Goal: Task Accomplishment & Management: Use online tool/utility

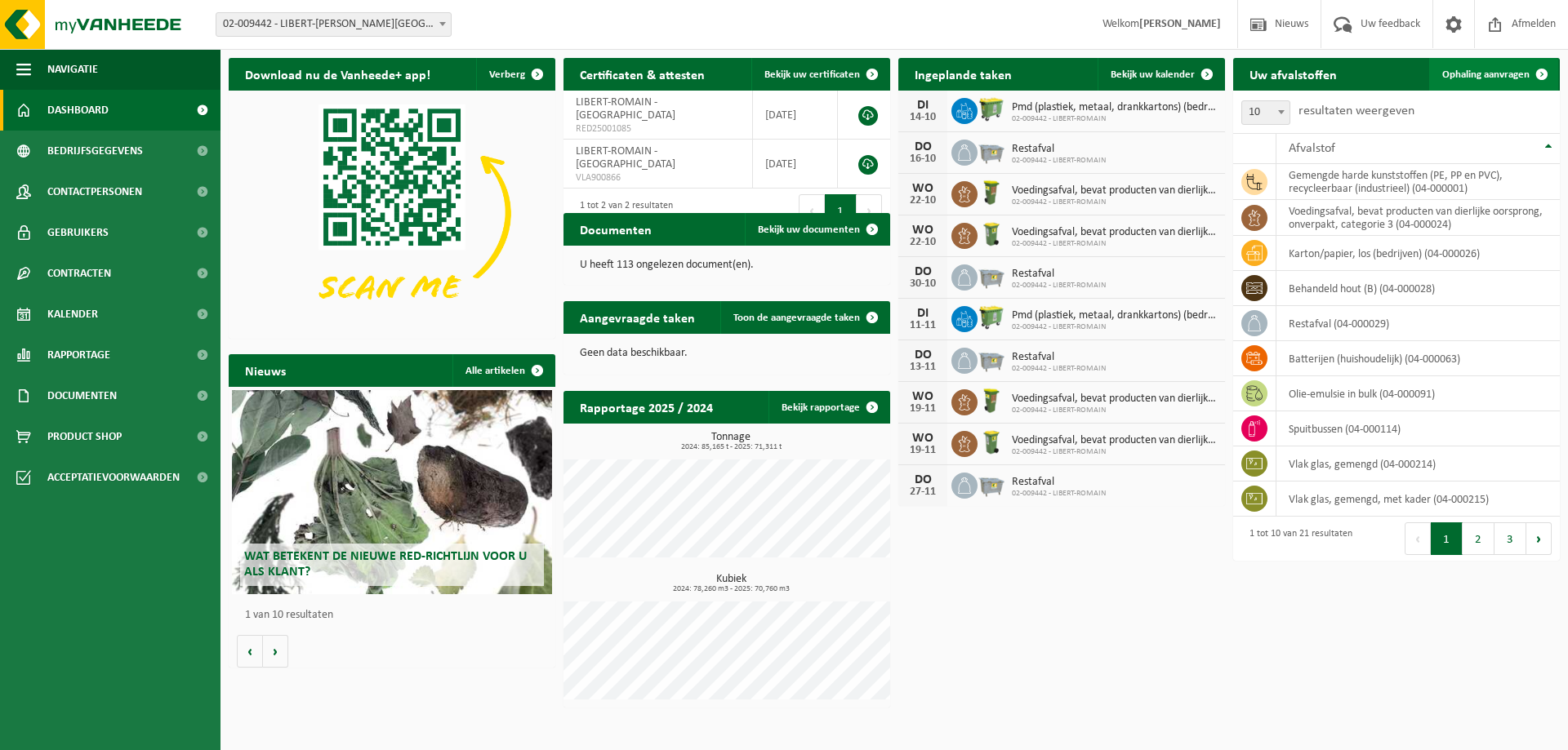
click at [1502, 71] on span "Ophaling aanvragen" at bounding box center [1486, 75] width 87 height 11
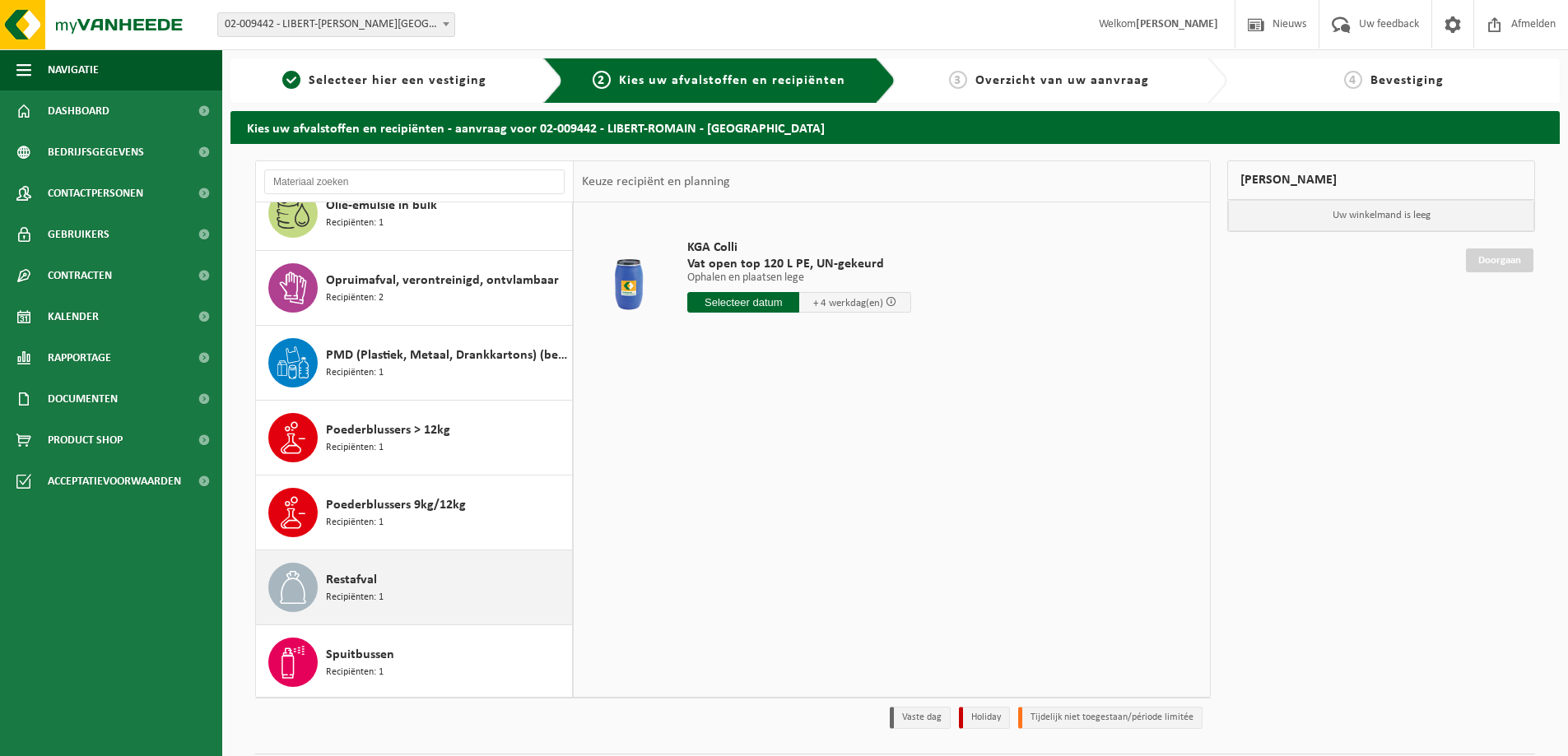
scroll to position [899, 0]
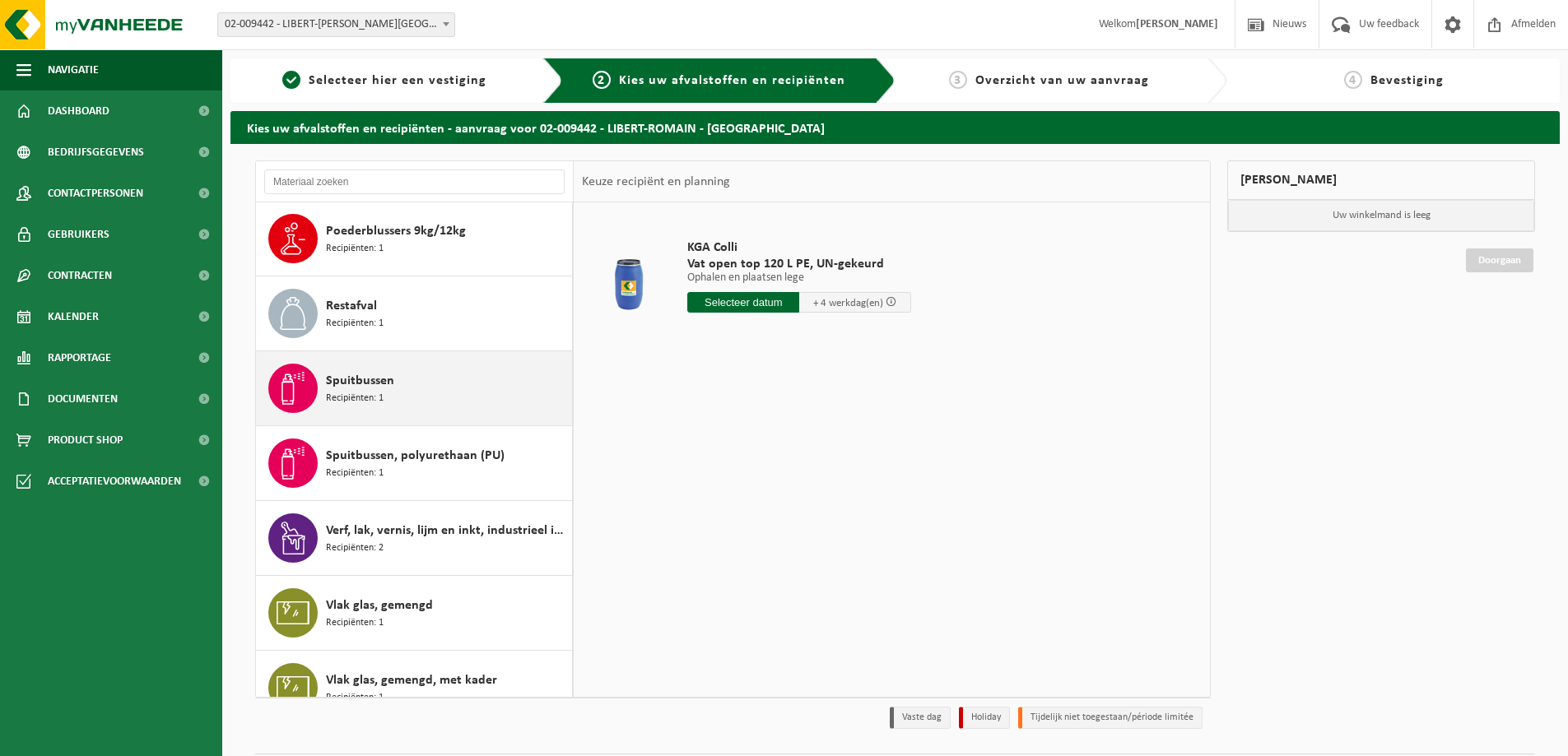
click at [438, 386] on div "Spuitbussen Recipiënten: 1" at bounding box center [446, 389] width 242 height 49
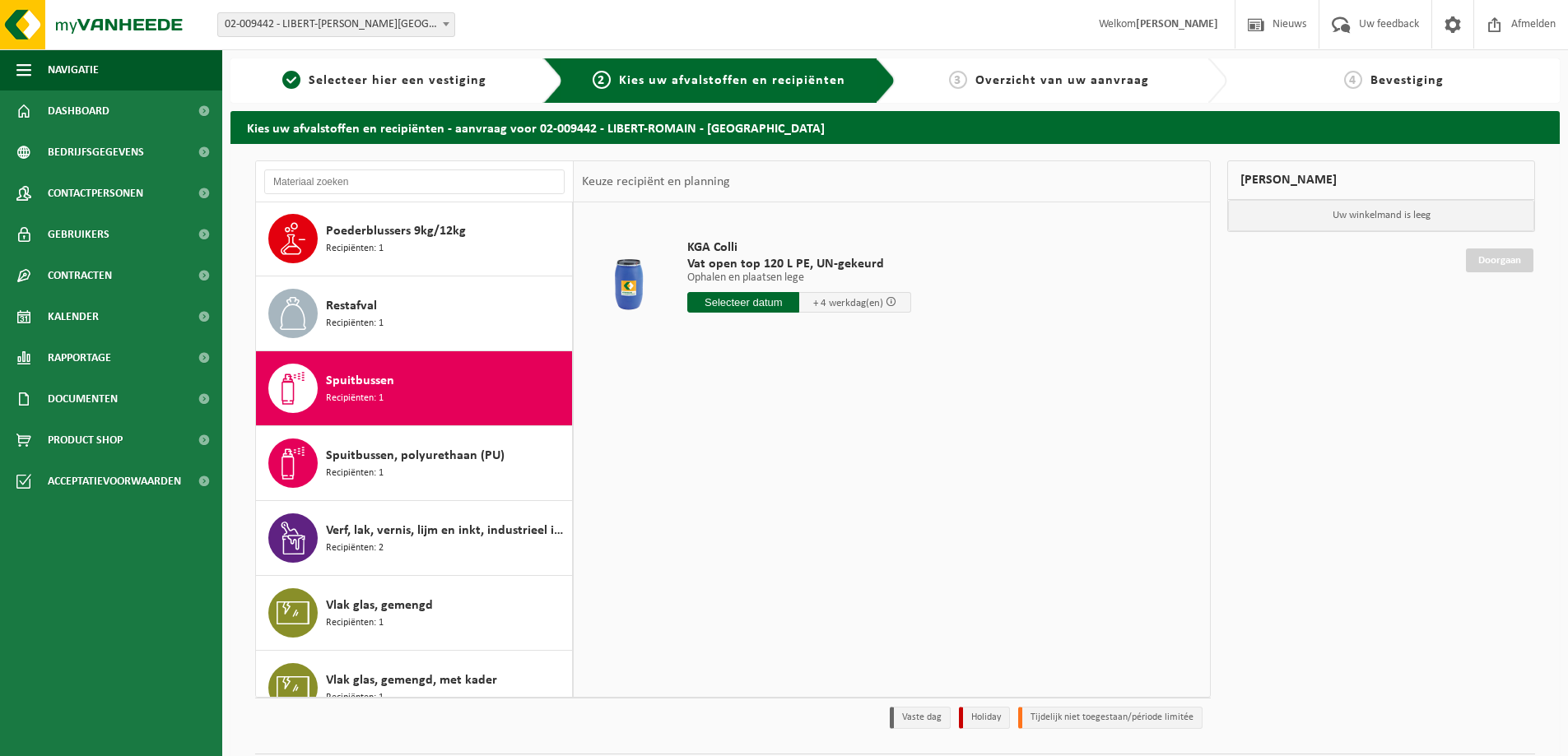
scroll to position [1002, 0]
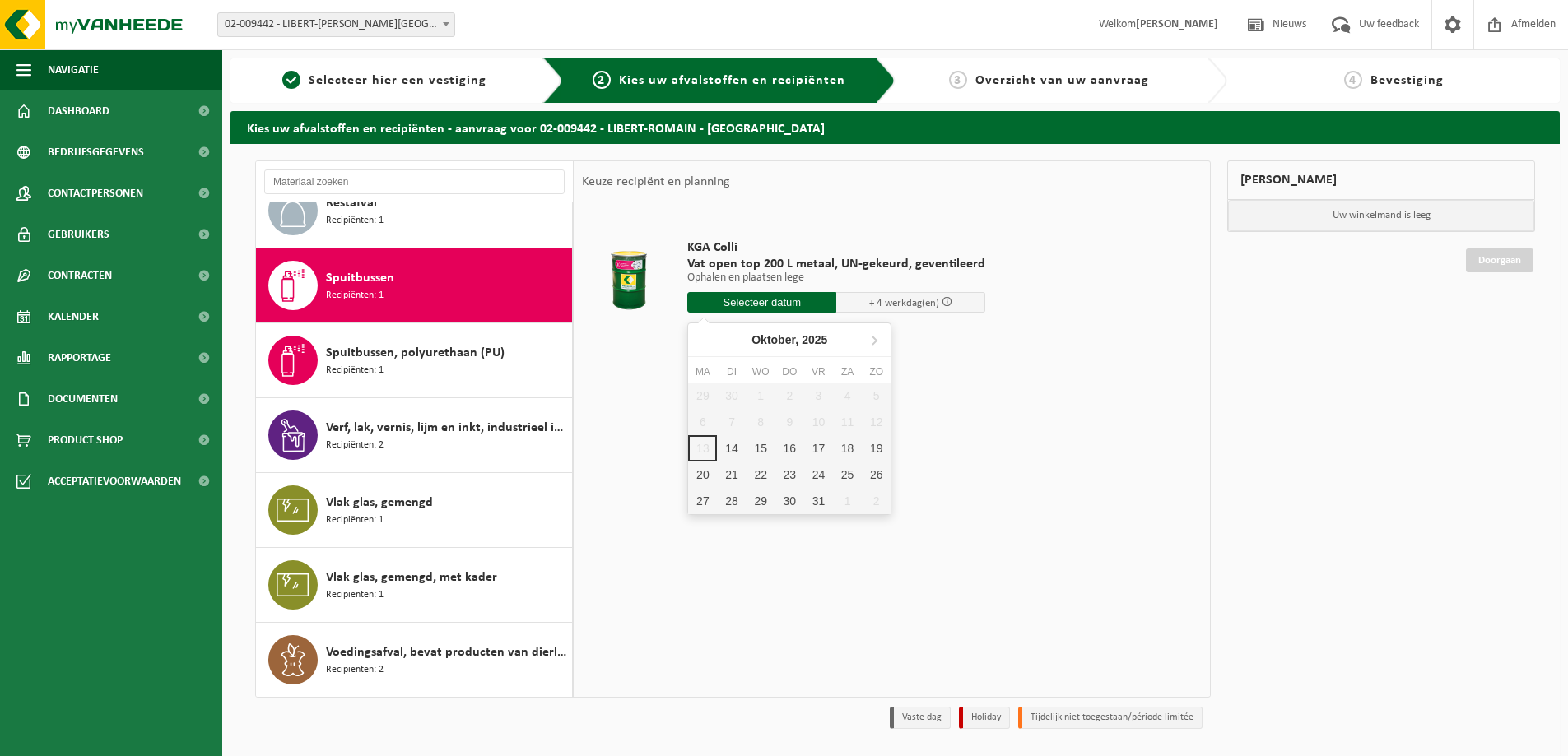
click at [741, 308] on input "text" at bounding box center [762, 302] width 149 height 21
click at [809, 453] on div "17" at bounding box center [818, 448] width 29 height 27
type input "Van 2025-10-17"
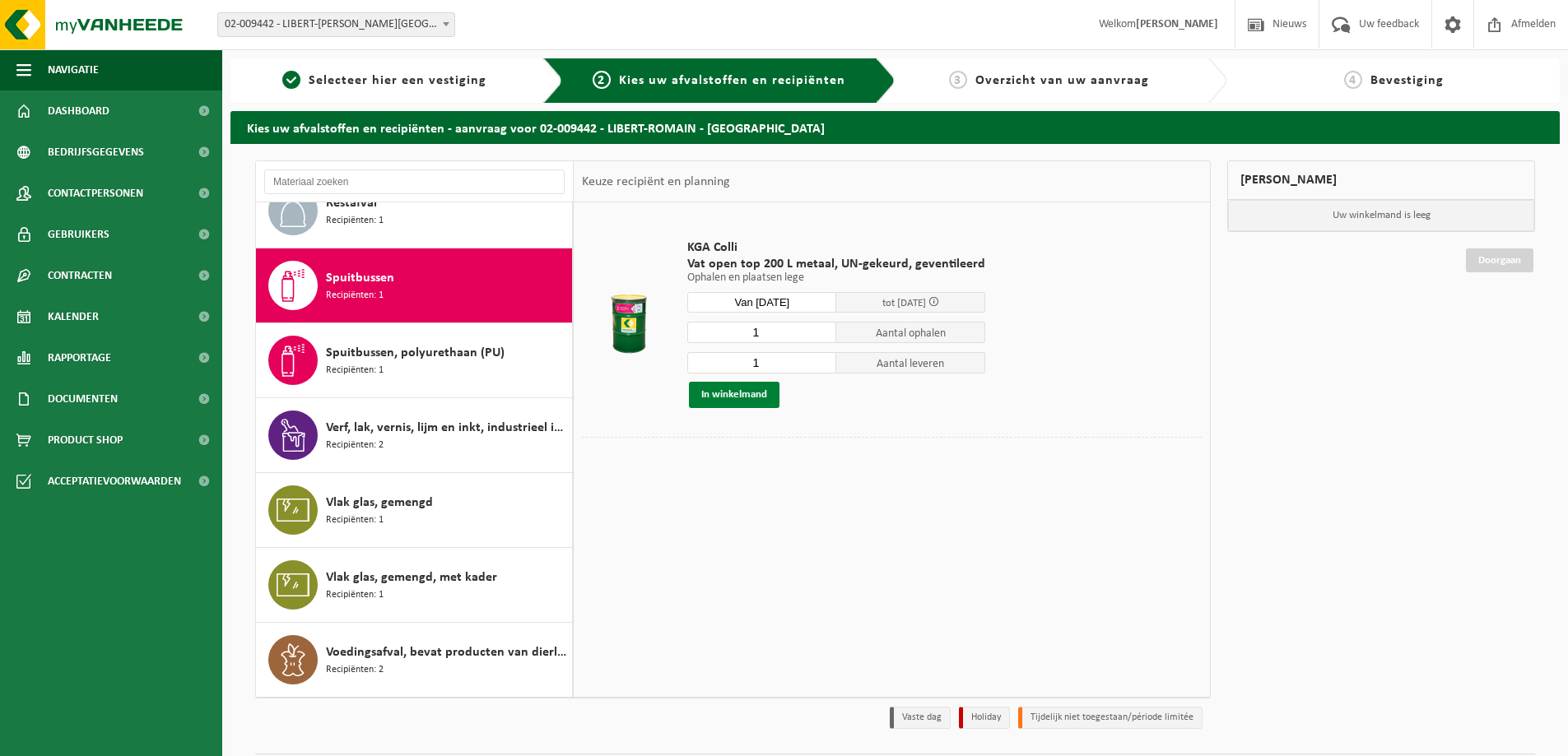
click at [700, 398] on button "In winkelmand" at bounding box center [734, 395] width 91 height 27
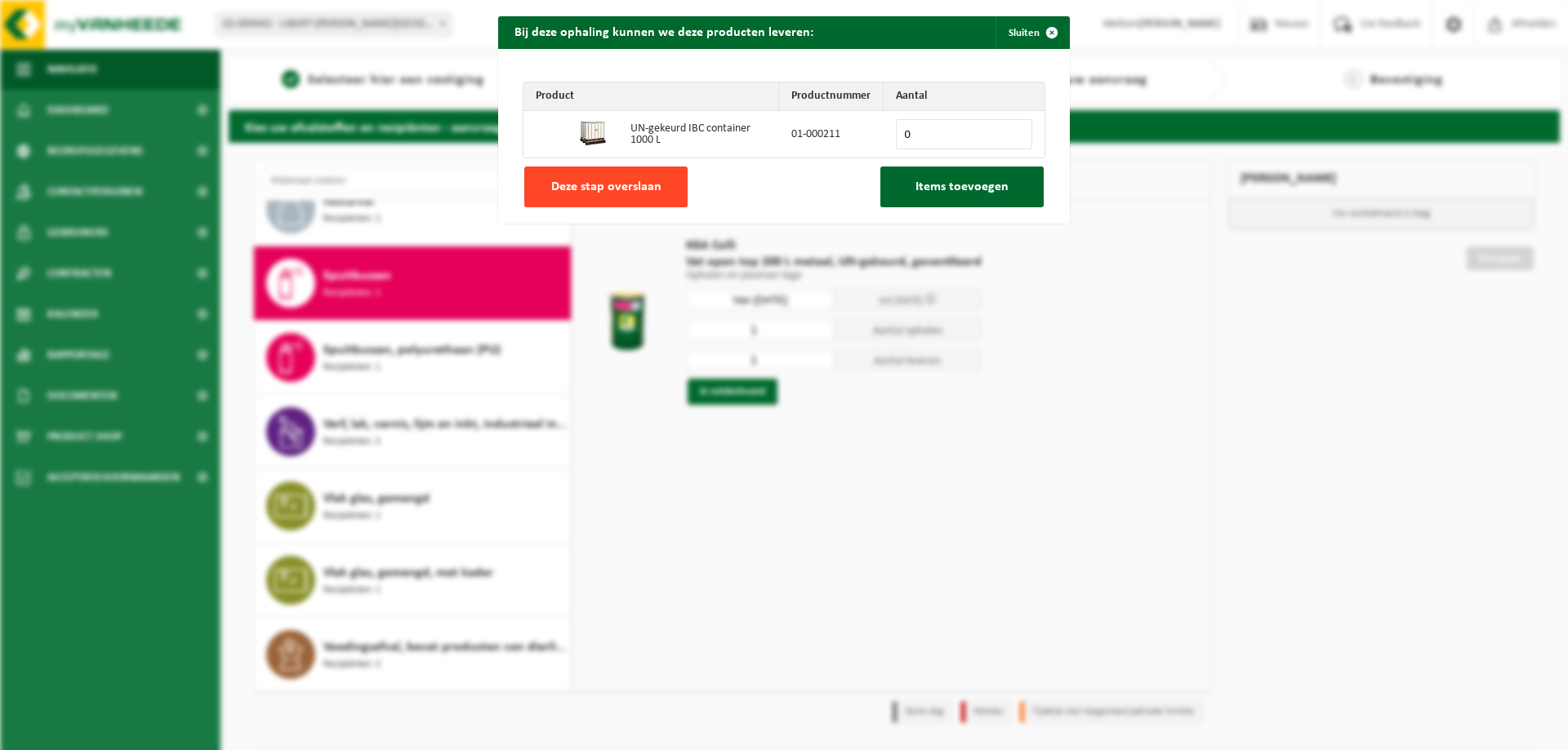
click at [599, 189] on span "Deze stap overslaan" at bounding box center [606, 187] width 110 height 13
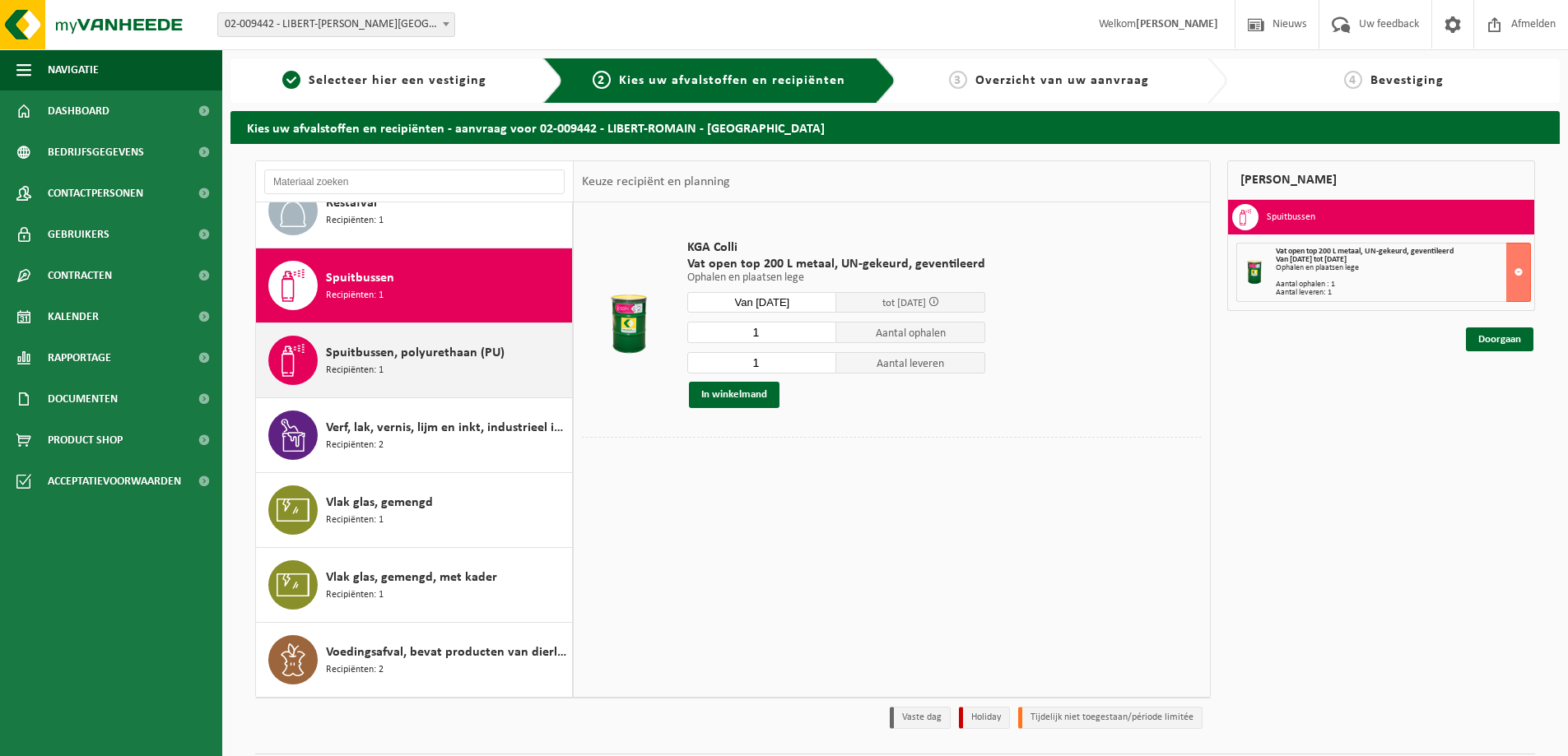
click at [470, 362] on span "Spuitbussen, polyurethaan (PU)" at bounding box center [415, 353] width 179 height 20
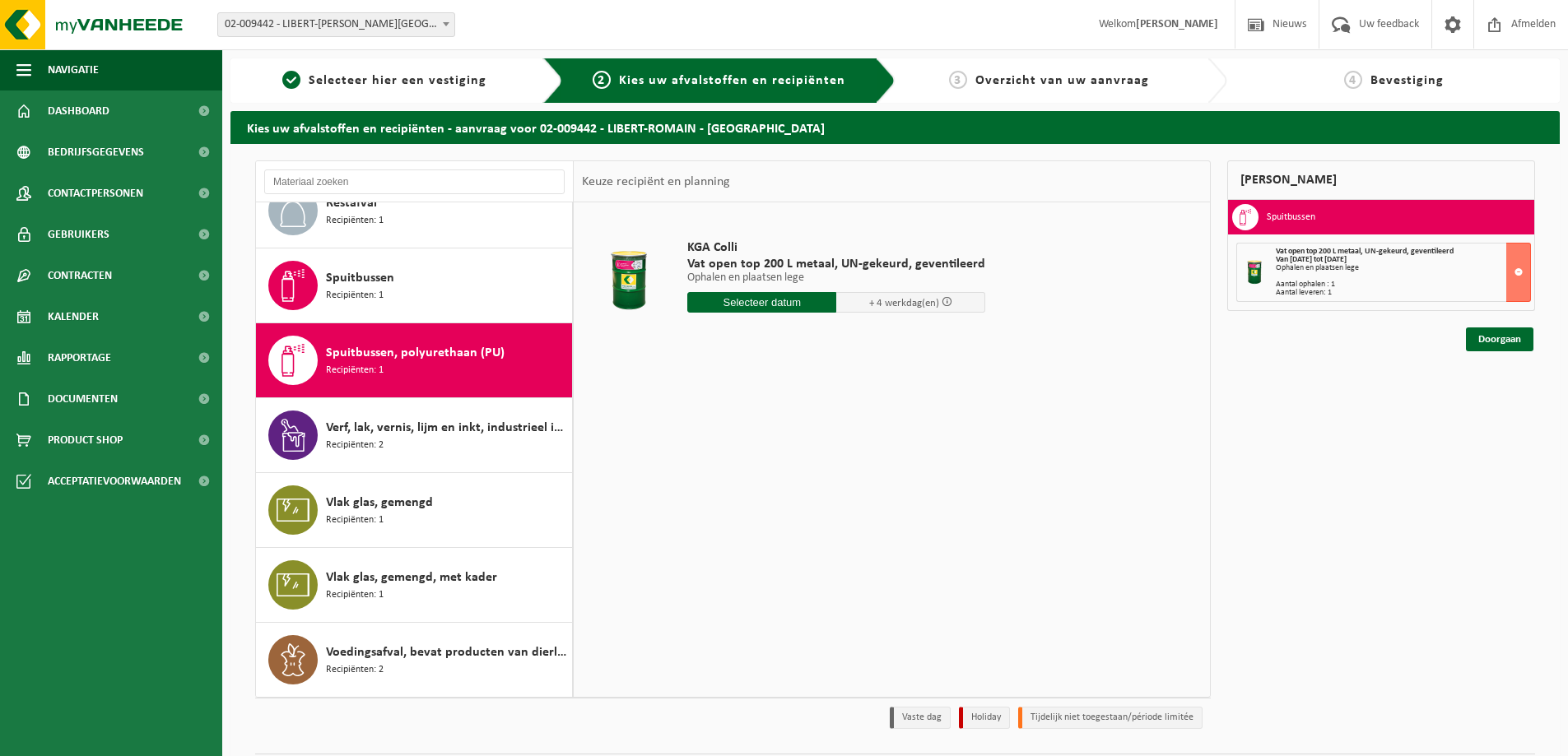
click at [783, 310] on input "text" at bounding box center [762, 302] width 149 height 21
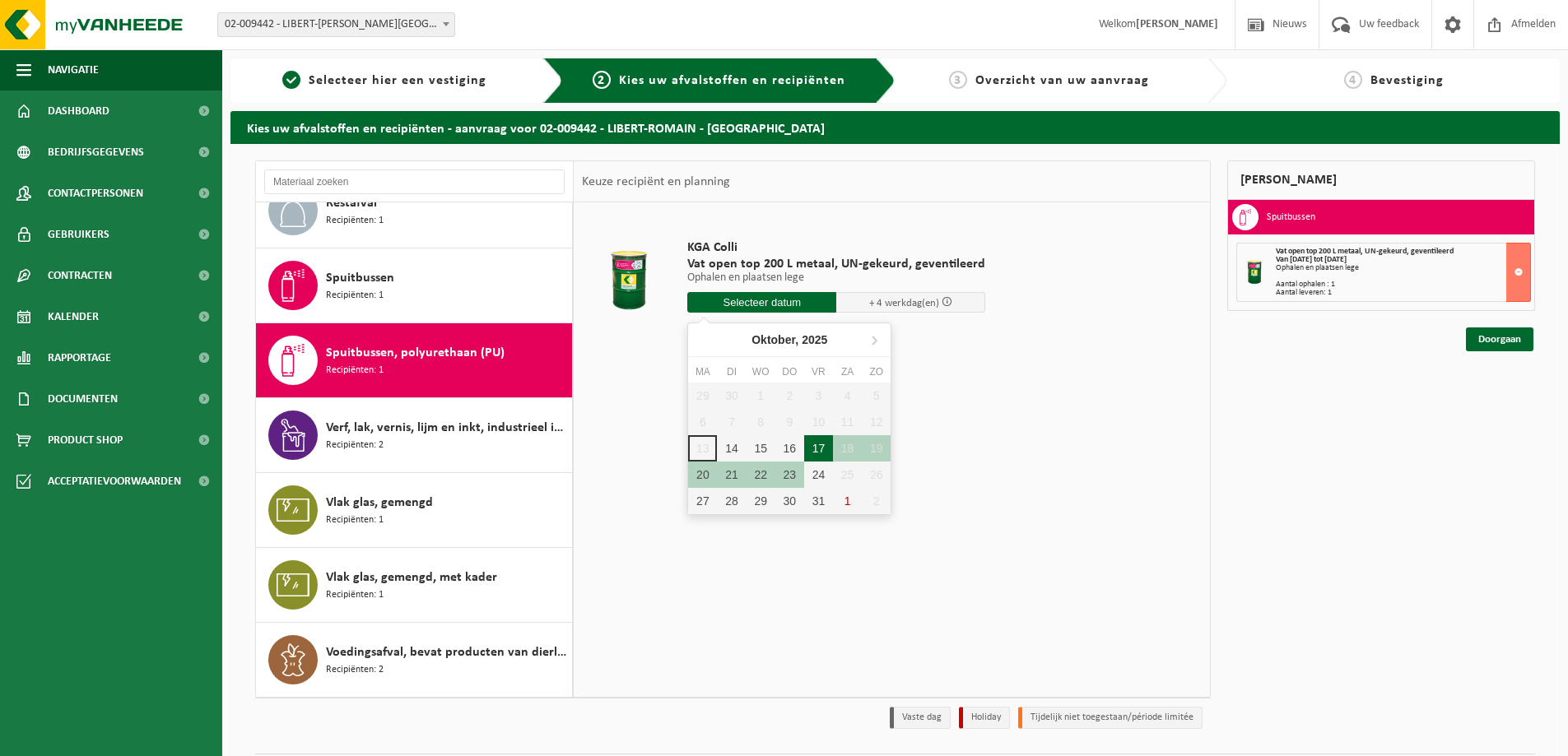
click at [826, 447] on div "17" at bounding box center [818, 448] width 29 height 27
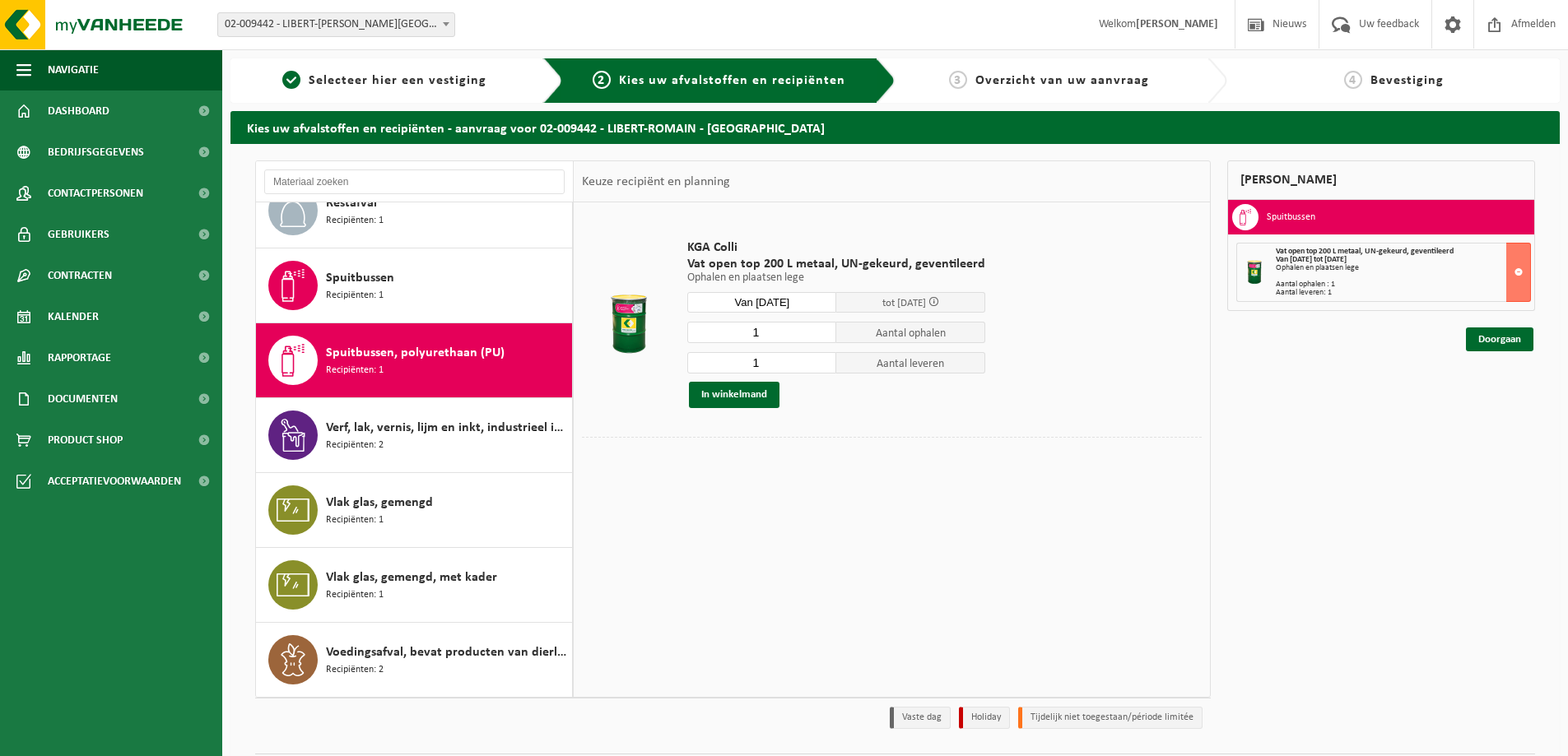
click at [753, 288] on div "KGA Colli Vat open top 200 L metaal, UN-gekeurd, geventileerd Ophalen en plaats…" at bounding box center [836, 324] width 315 height 202
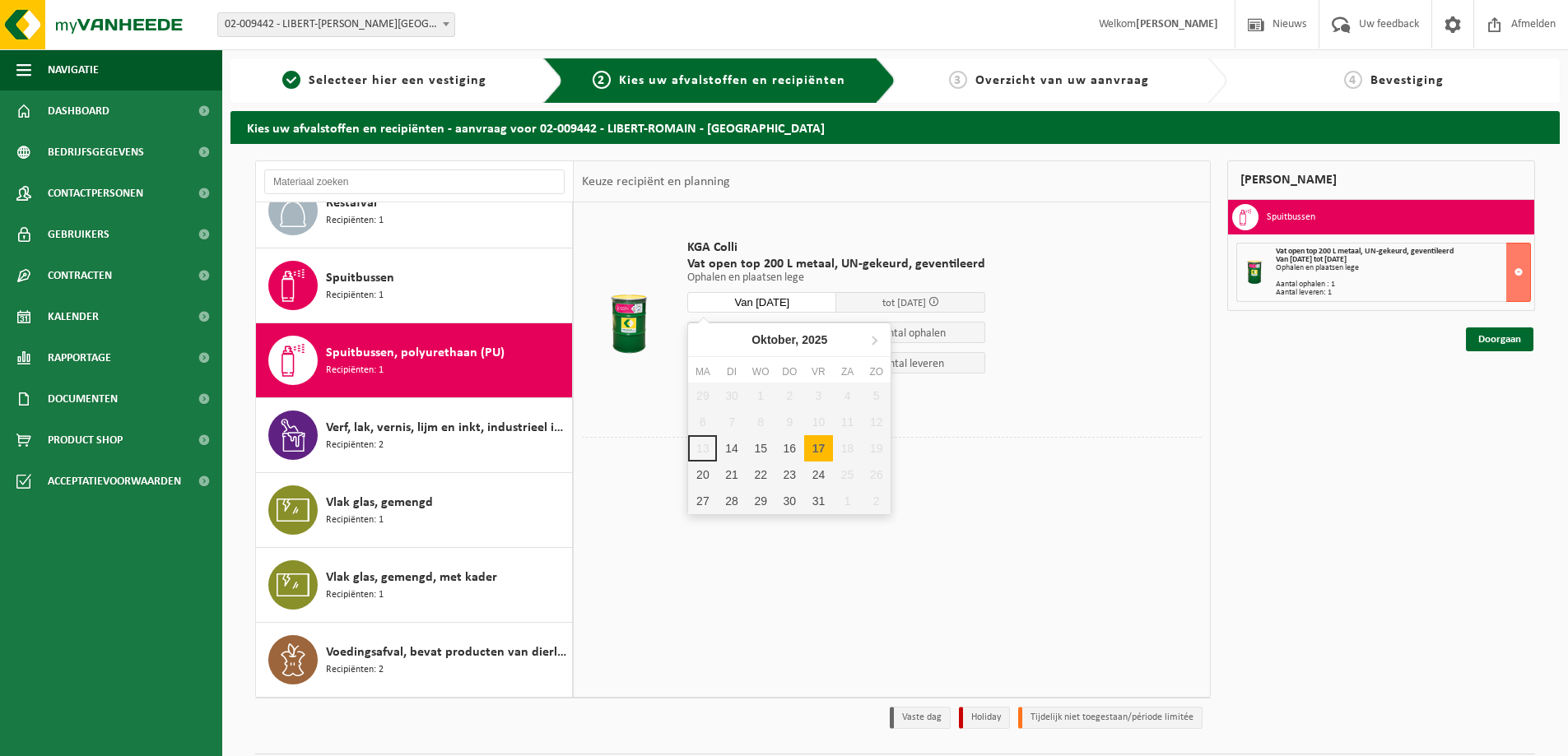
click at [751, 302] on input "Van 2025-10-17" at bounding box center [762, 302] width 149 height 21
click at [737, 445] on div "14" at bounding box center [731, 448] width 29 height 27
type input "Van 2025-10-14"
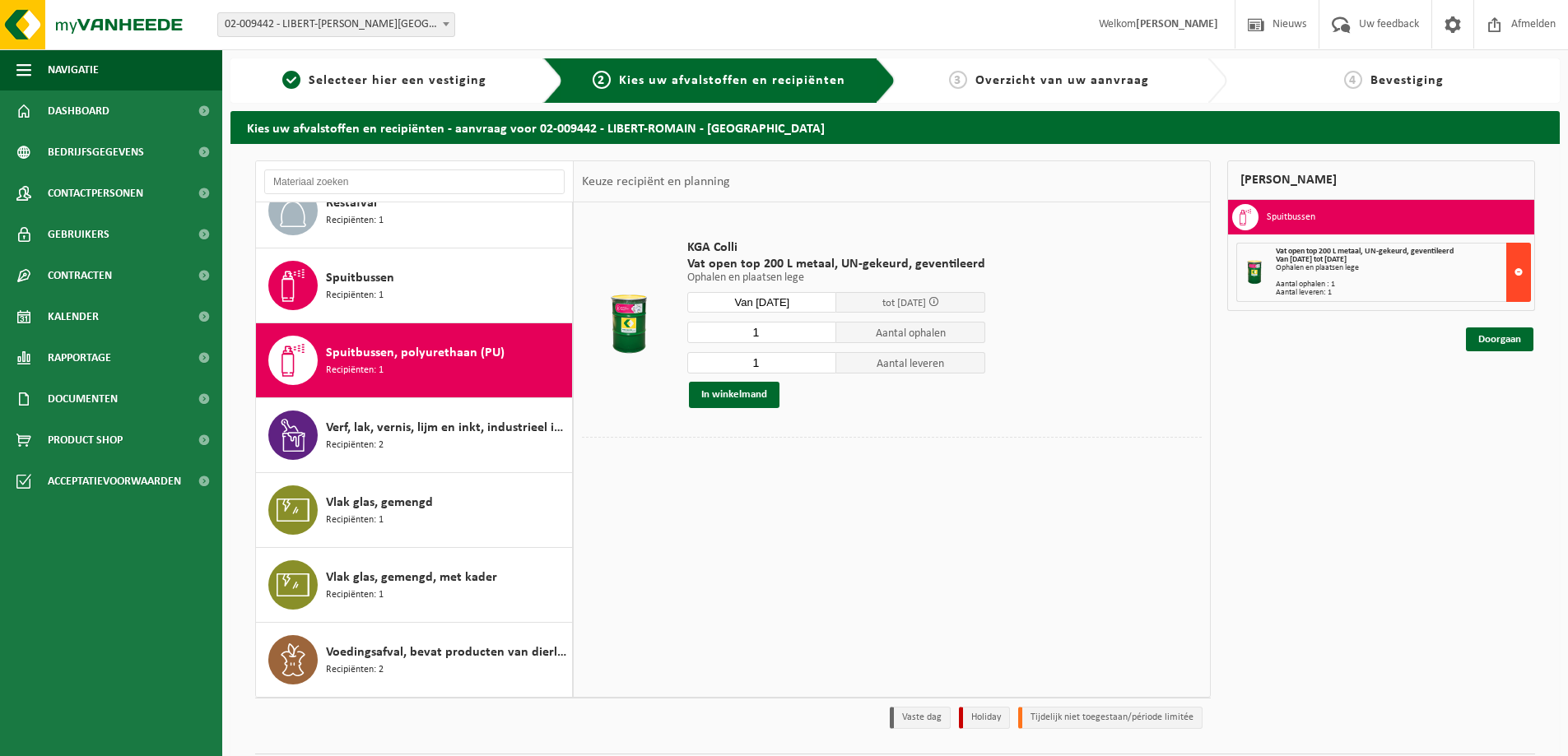
click at [1521, 273] on button at bounding box center [1518, 272] width 25 height 59
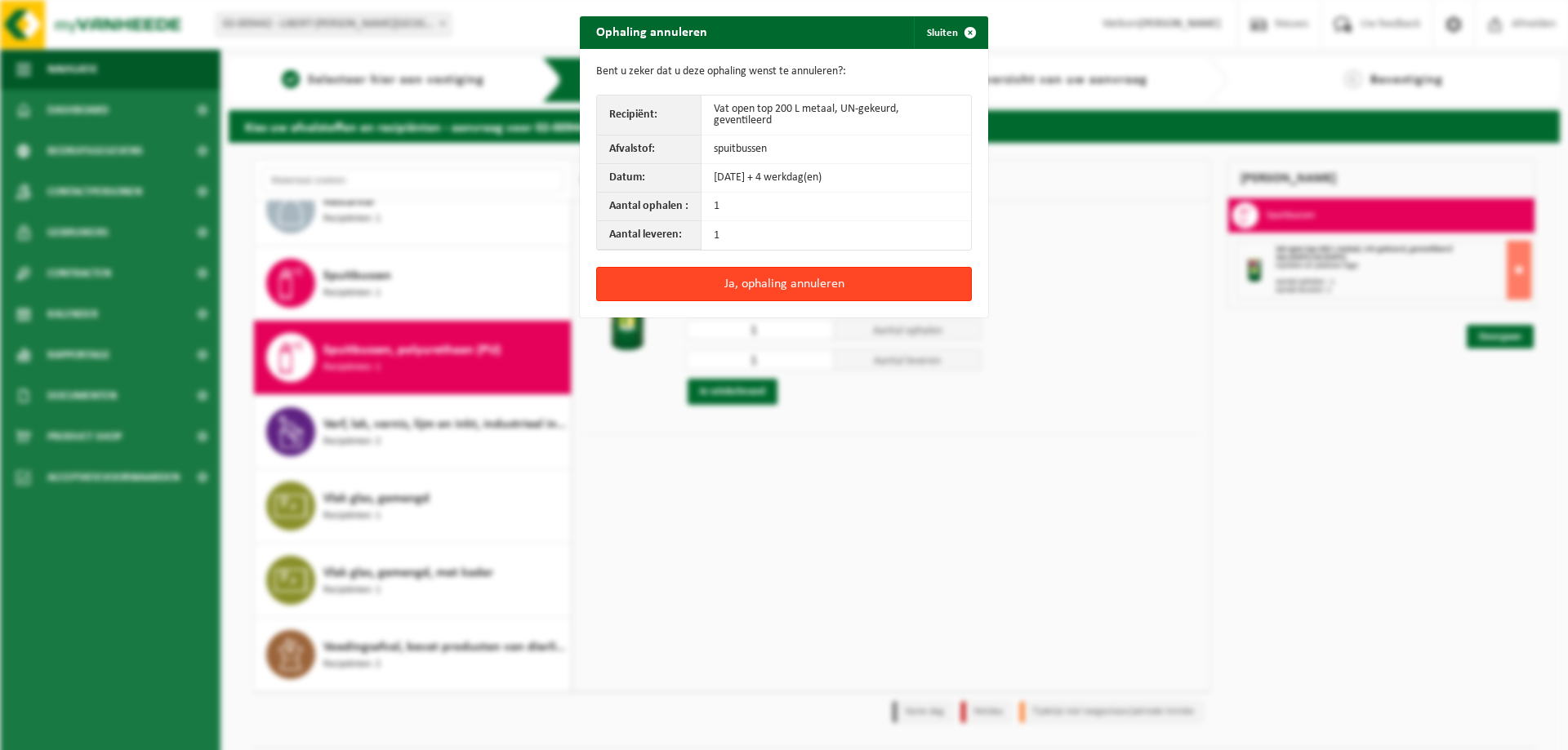
click at [933, 271] on button "Ja, ophaling annuleren" at bounding box center [784, 284] width 376 height 34
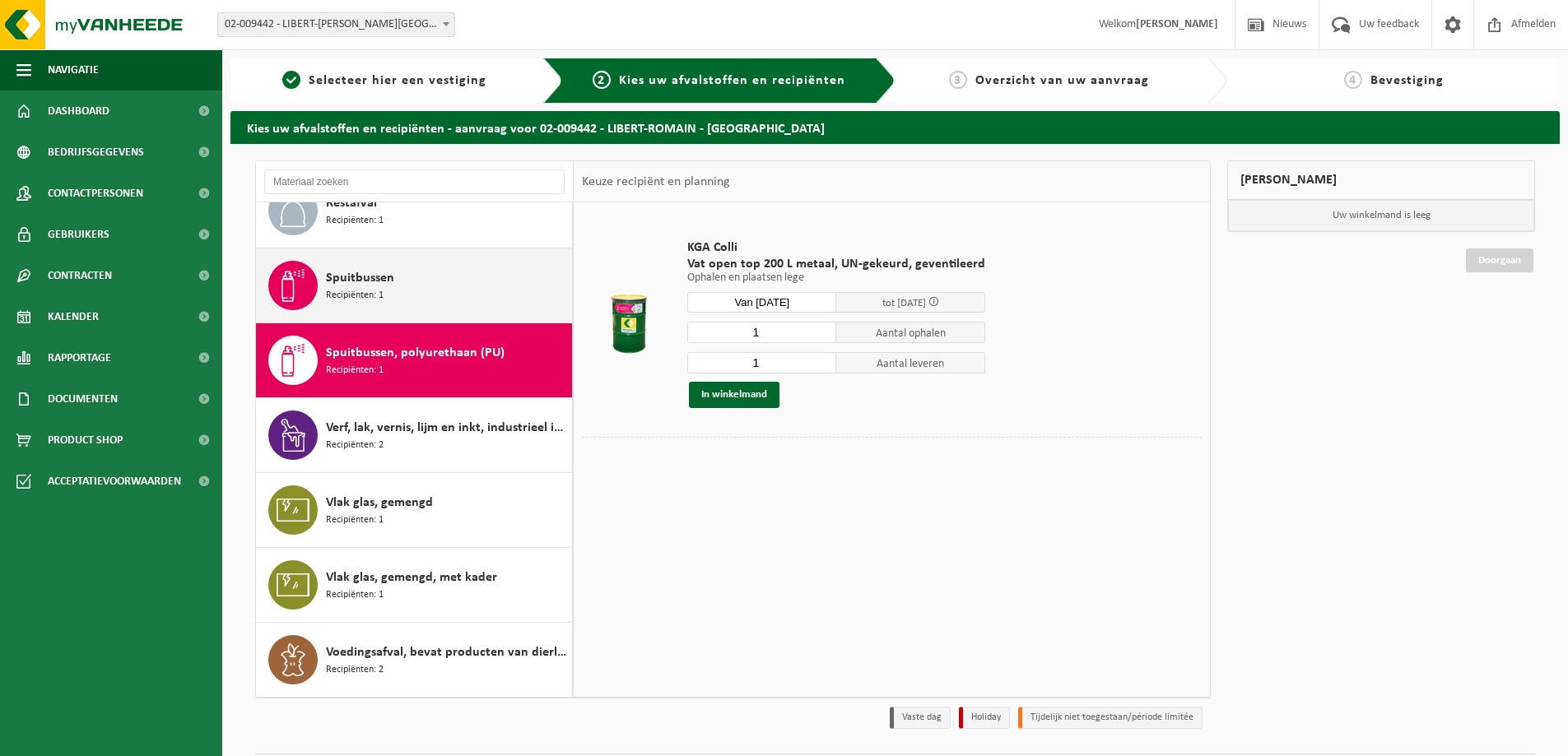
click at [479, 306] on div "Spuitbussen Recipiënten: 1" at bounding box center [446, 286] width 242 height 49
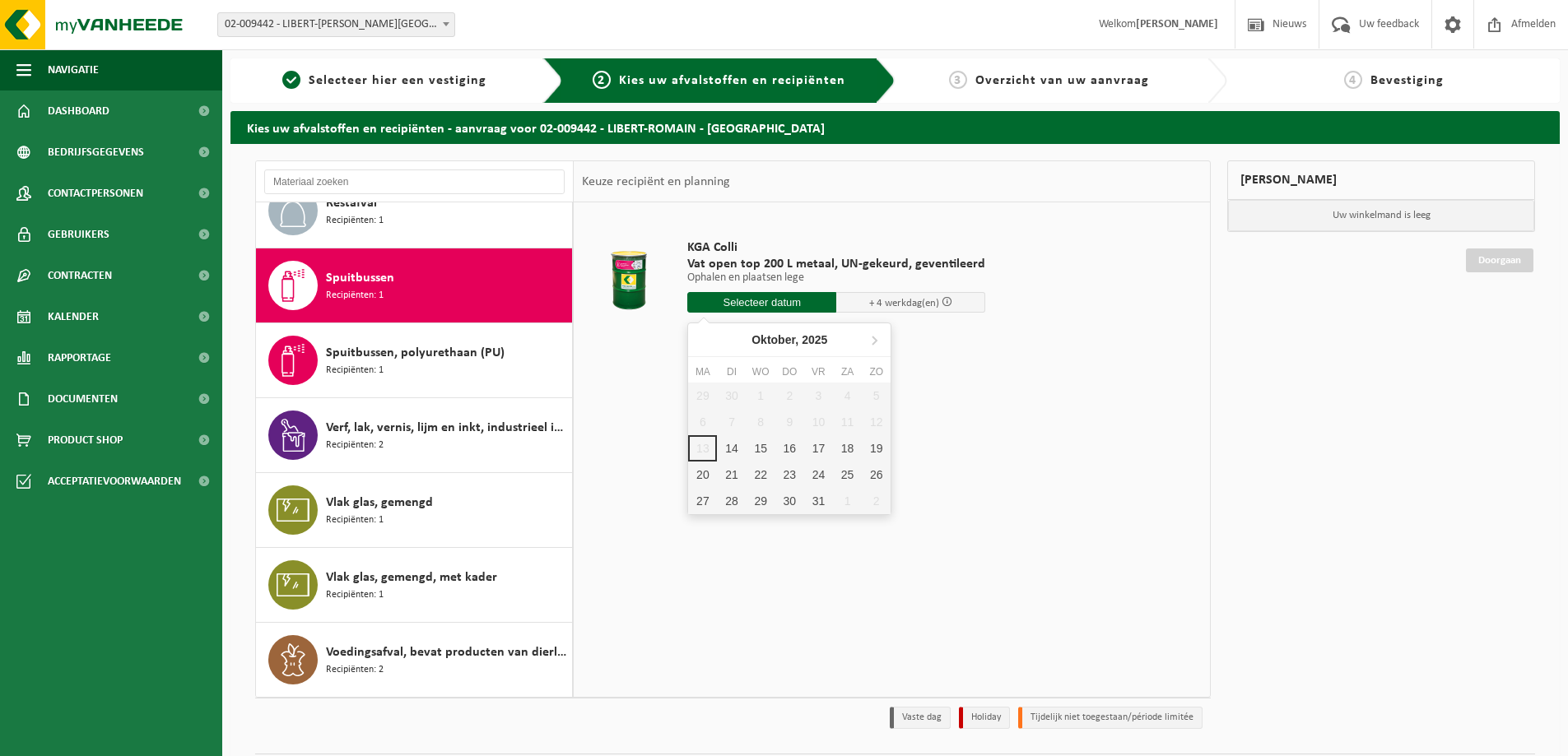
click at [776, 298] on input "text" at bounding box center [762, 302] width 149 height 21
click at [700, 448] on div "29 30 1 2 3 4 5 6 7 8 9 10 11 12 13 14 15 16 17 18 19 20 21 22 23 24 25 26 27 2…" at bounding box center [788, 448] width 203 height 132
click at [723, 445] on div "14" at bounding box center [731, 448] width 29 height 27
type input "Van 2025-10-14"
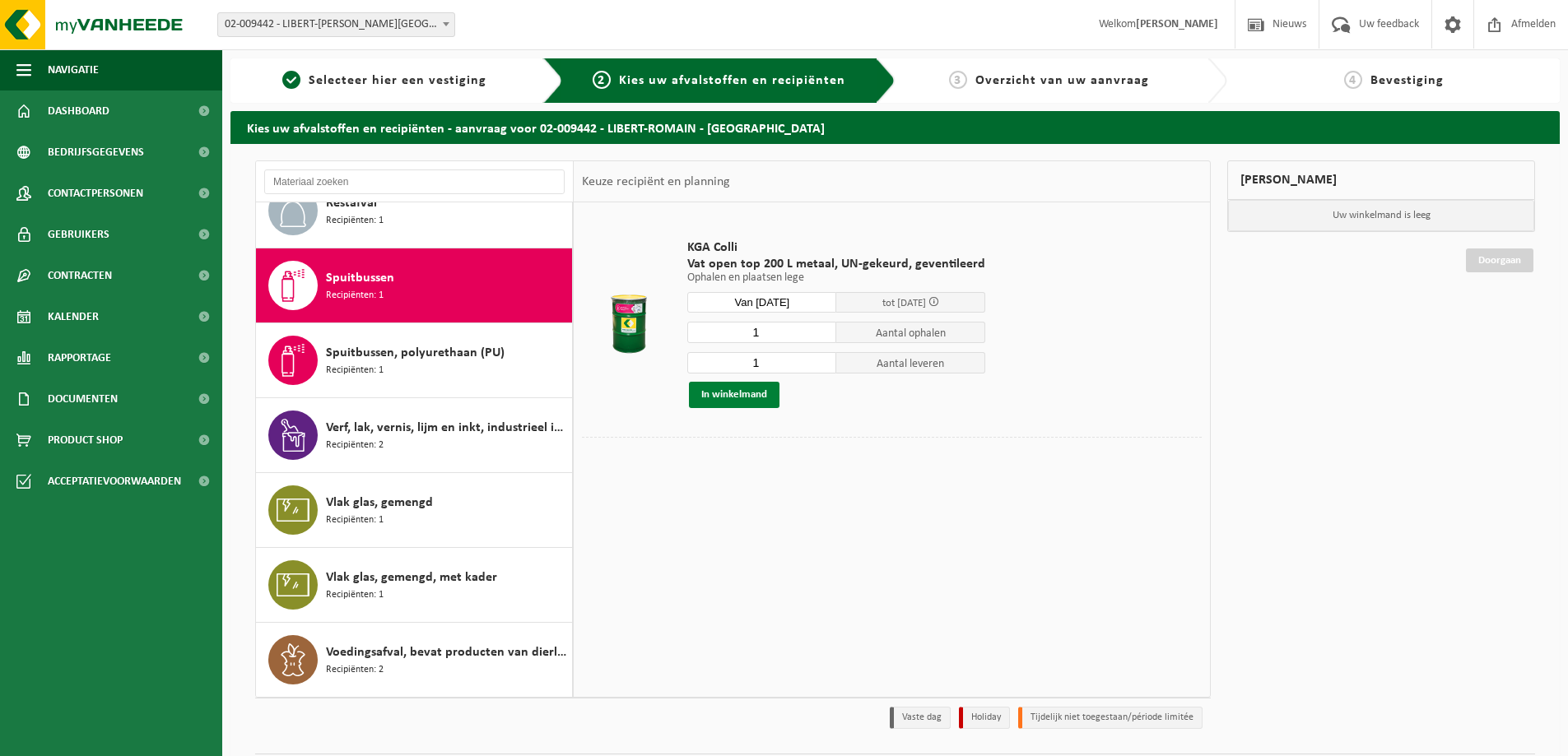
click at [732, 392] on button "In winkelmand" at bounding box center [734, 395] width 91 height 27
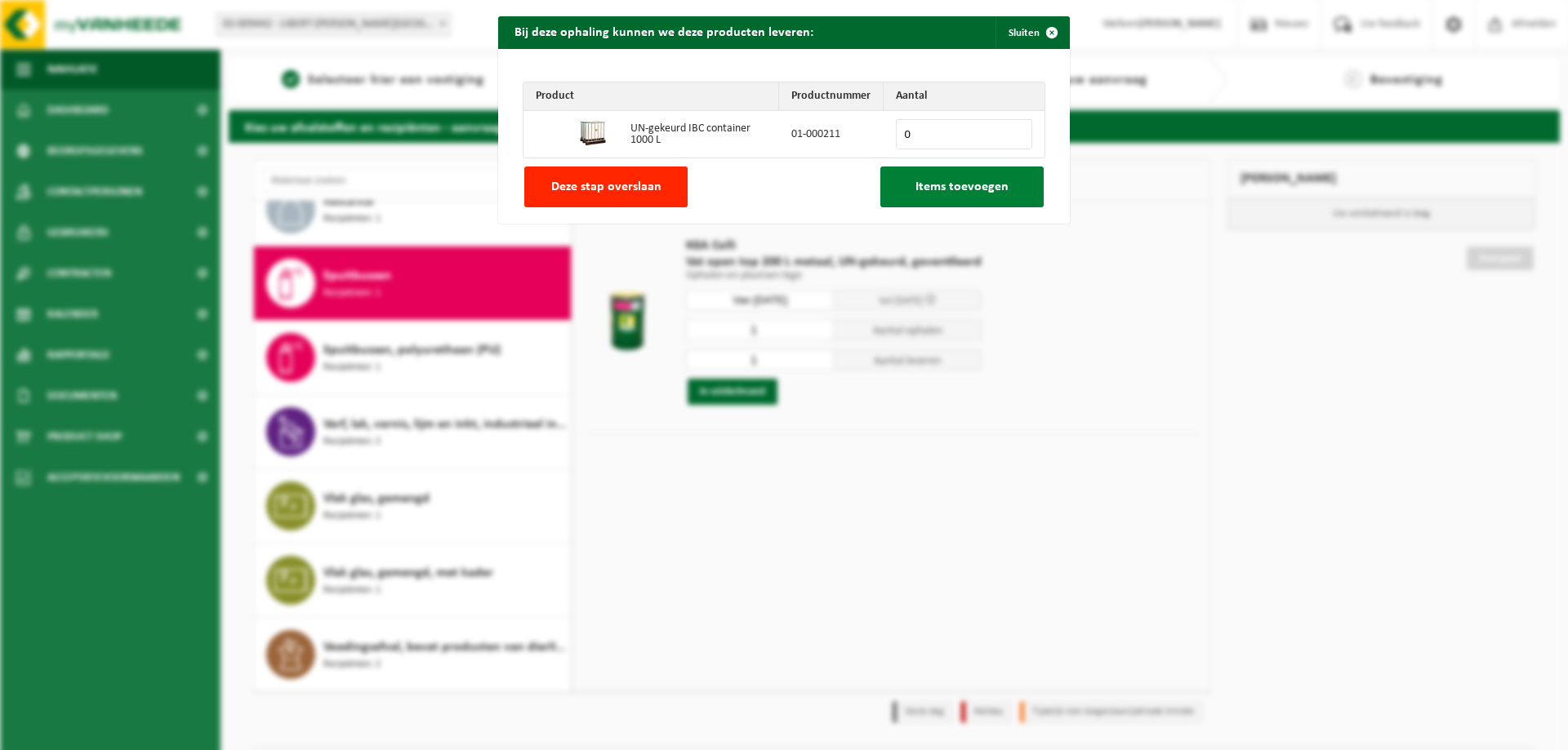
click at [941, 188] on span "Items toevoegen" at bounding box center [962, 187] width 93 height 13
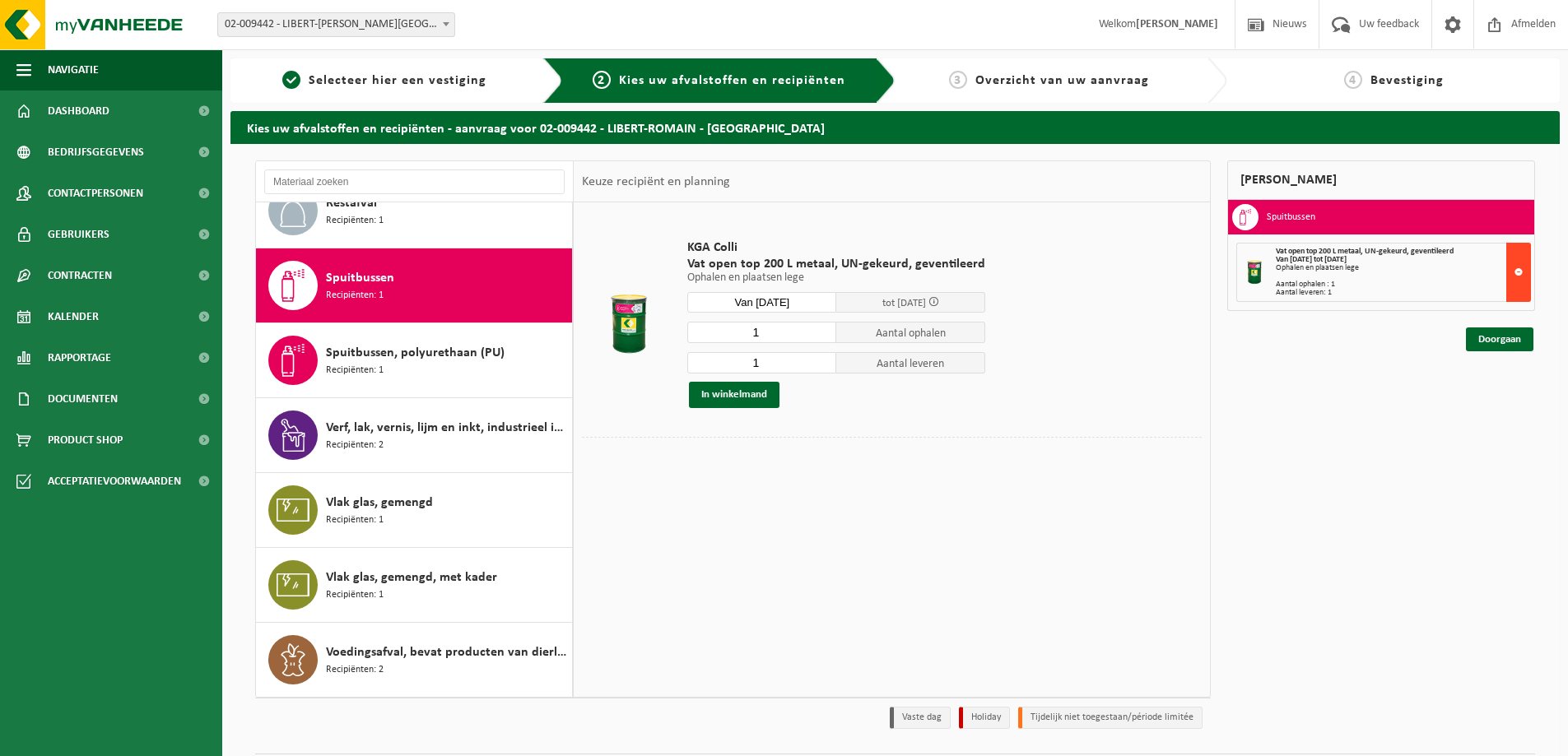
click at [1528, 279] on button at bounding box center [1518, 272] width 25 height 59
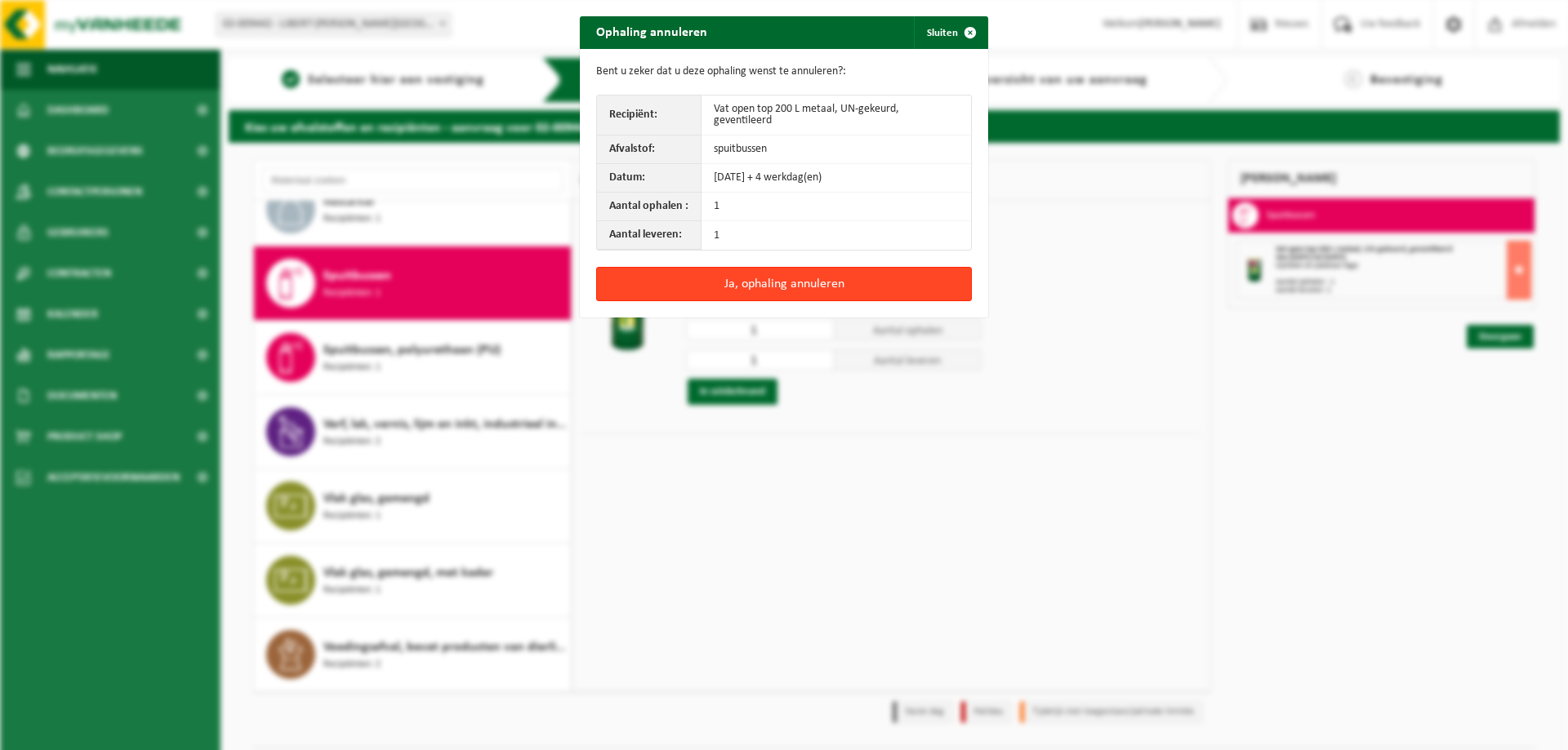
click at [852, 271] on button "Ja, ophaling annuleren" at bounding box center [784, 284] width 376 height 34
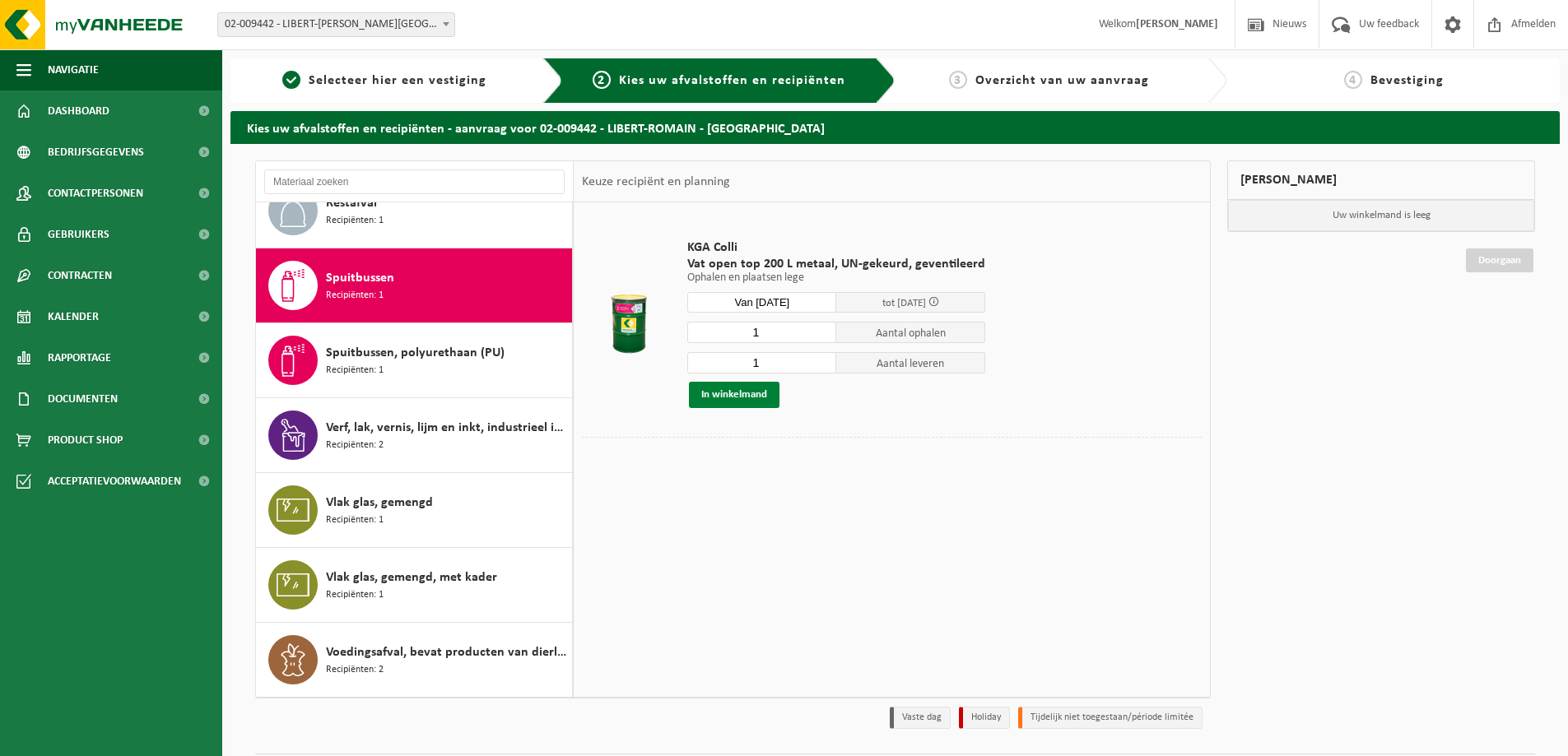
click at [729, 395] on button "In winkelmand" at bounding box center [734, 395] width 91 height 27
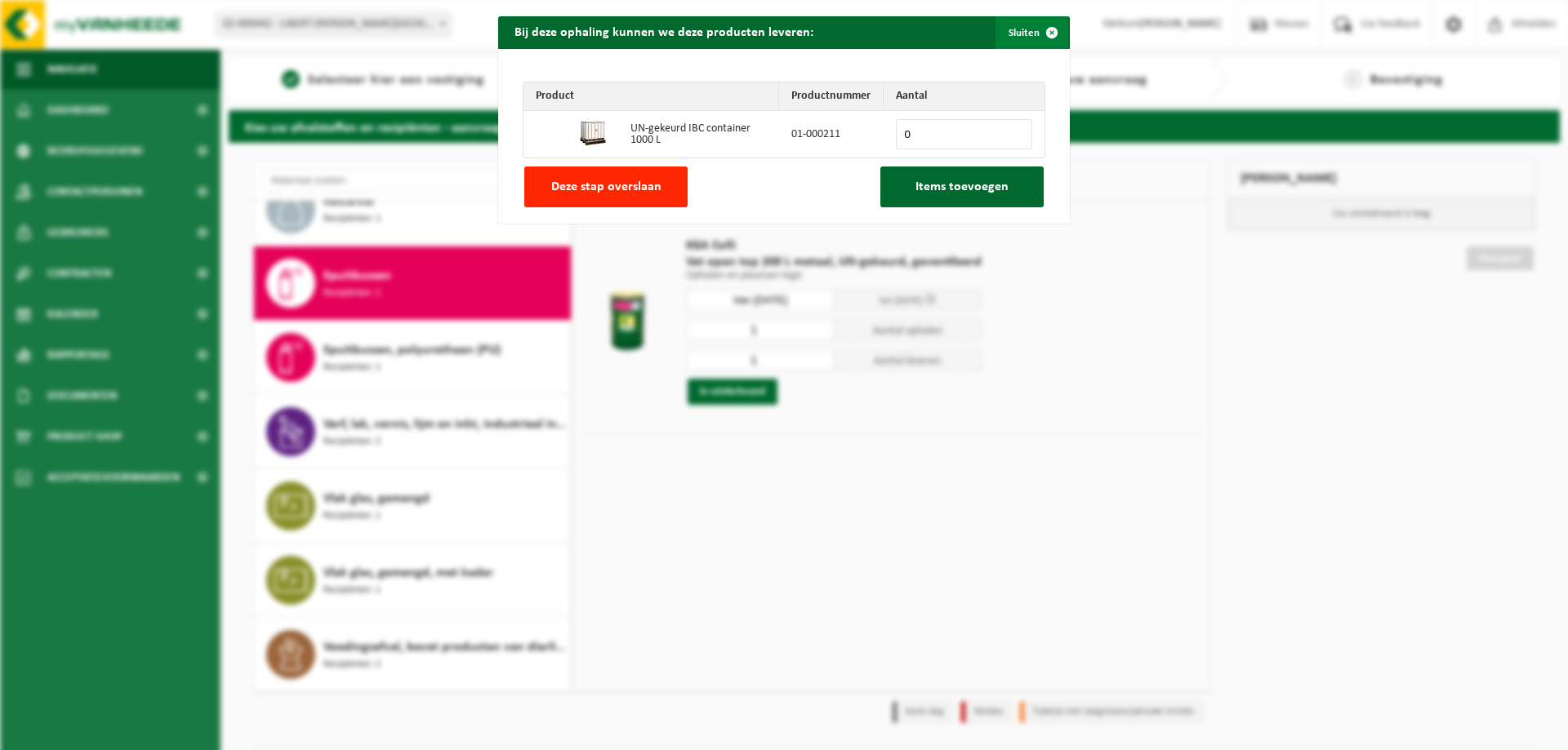
click at [1042, 31] on span "button" at bounding box center [1052, 32] width 32 height 32
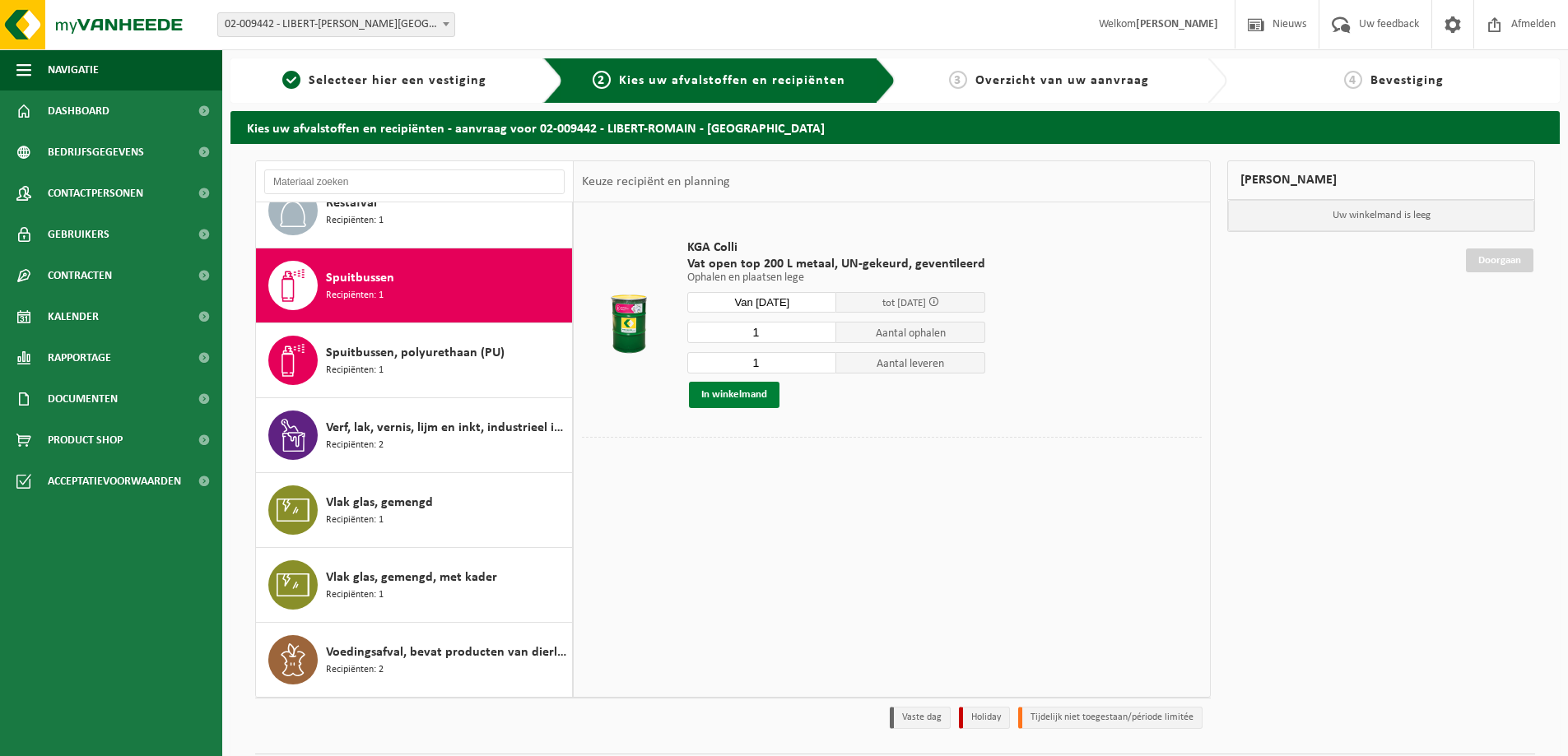
click at [715, 396] on button "In winkelmand" at bounding box center [734, 395] width 91 height 27
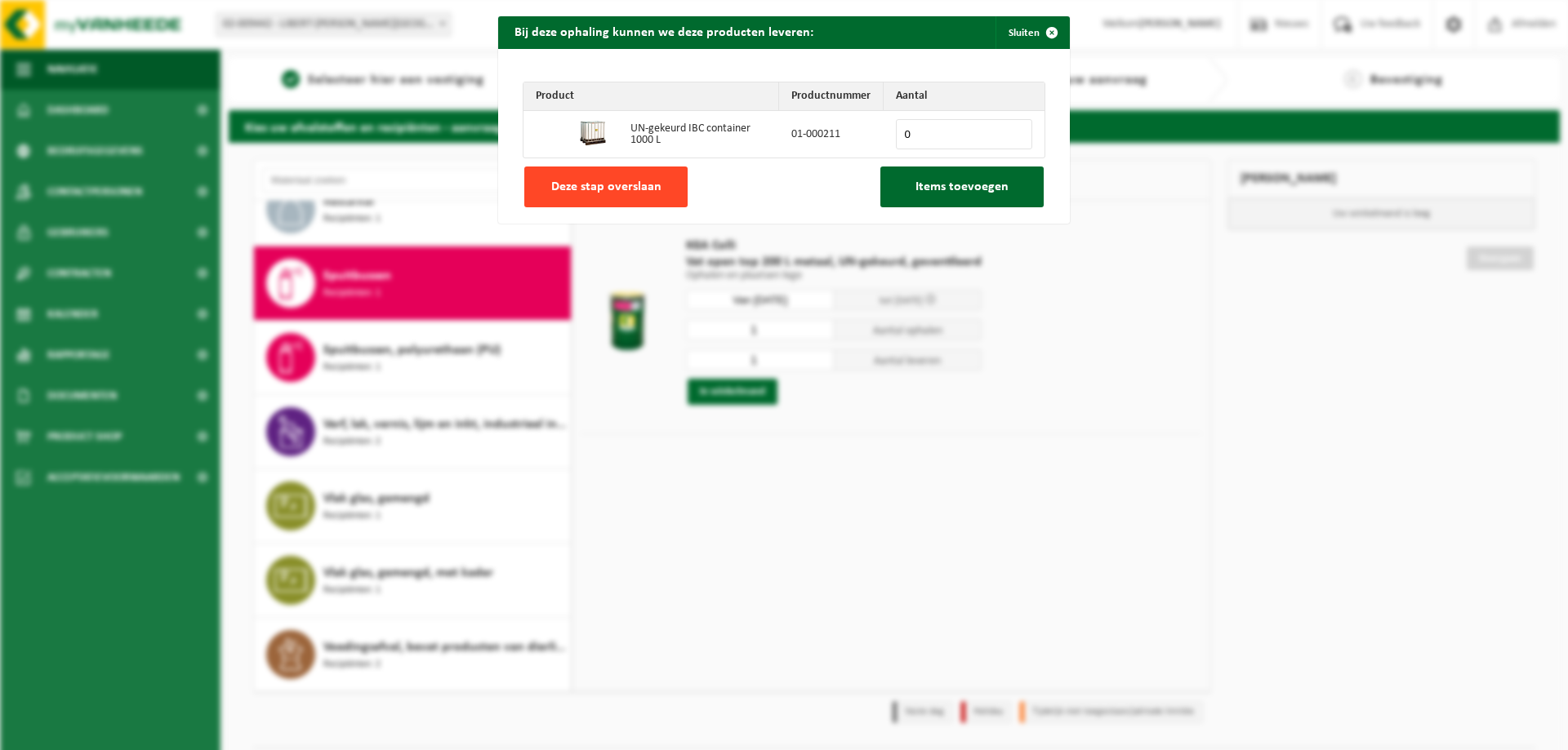
click at [639, 187] on span "Deze stap overslaan" at bounding box center [606, 187] width 110 height 13
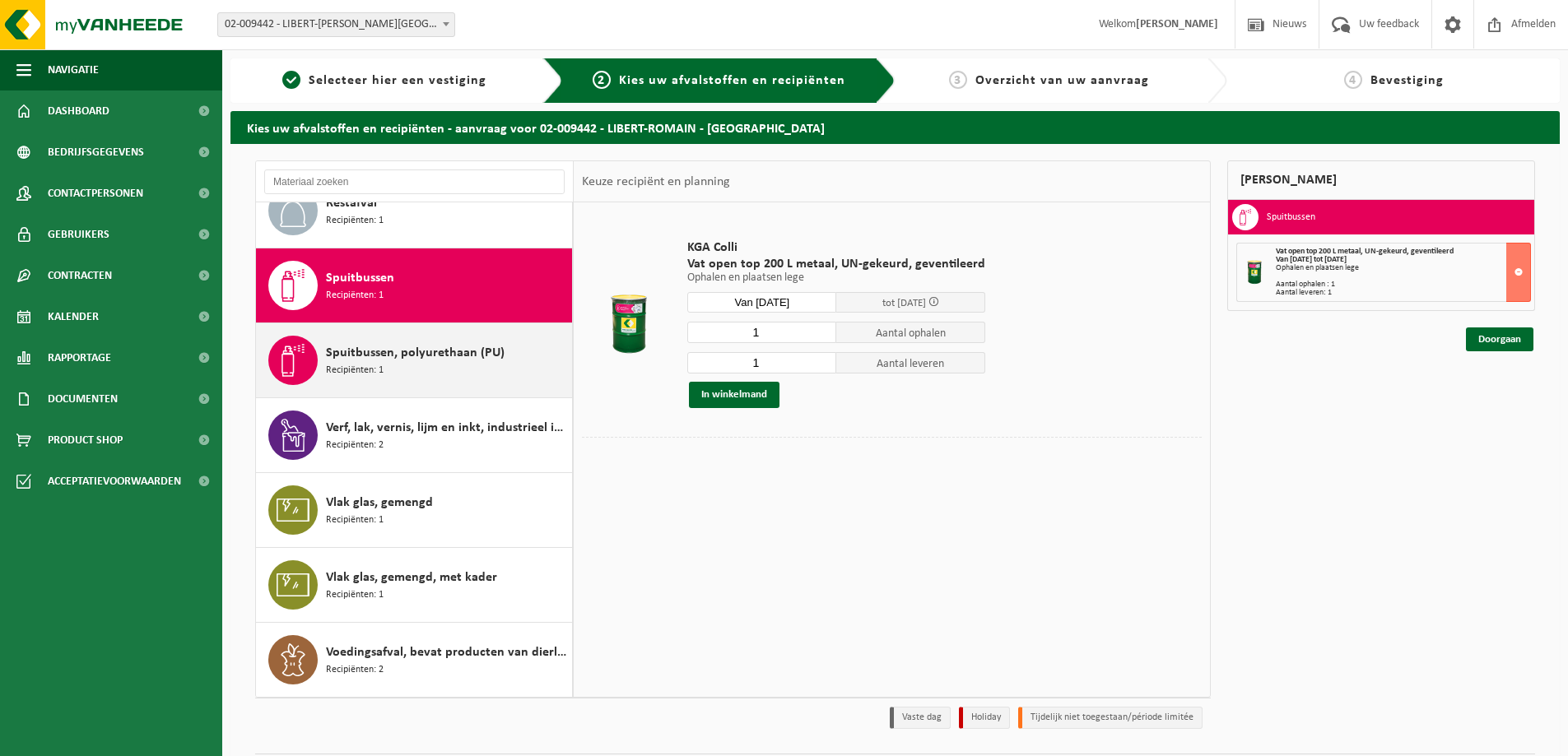
click at [451, 354] on span "Spuitbussen, polyurethaan (PU)" at bounding box center [415, 353] width 179 height 20
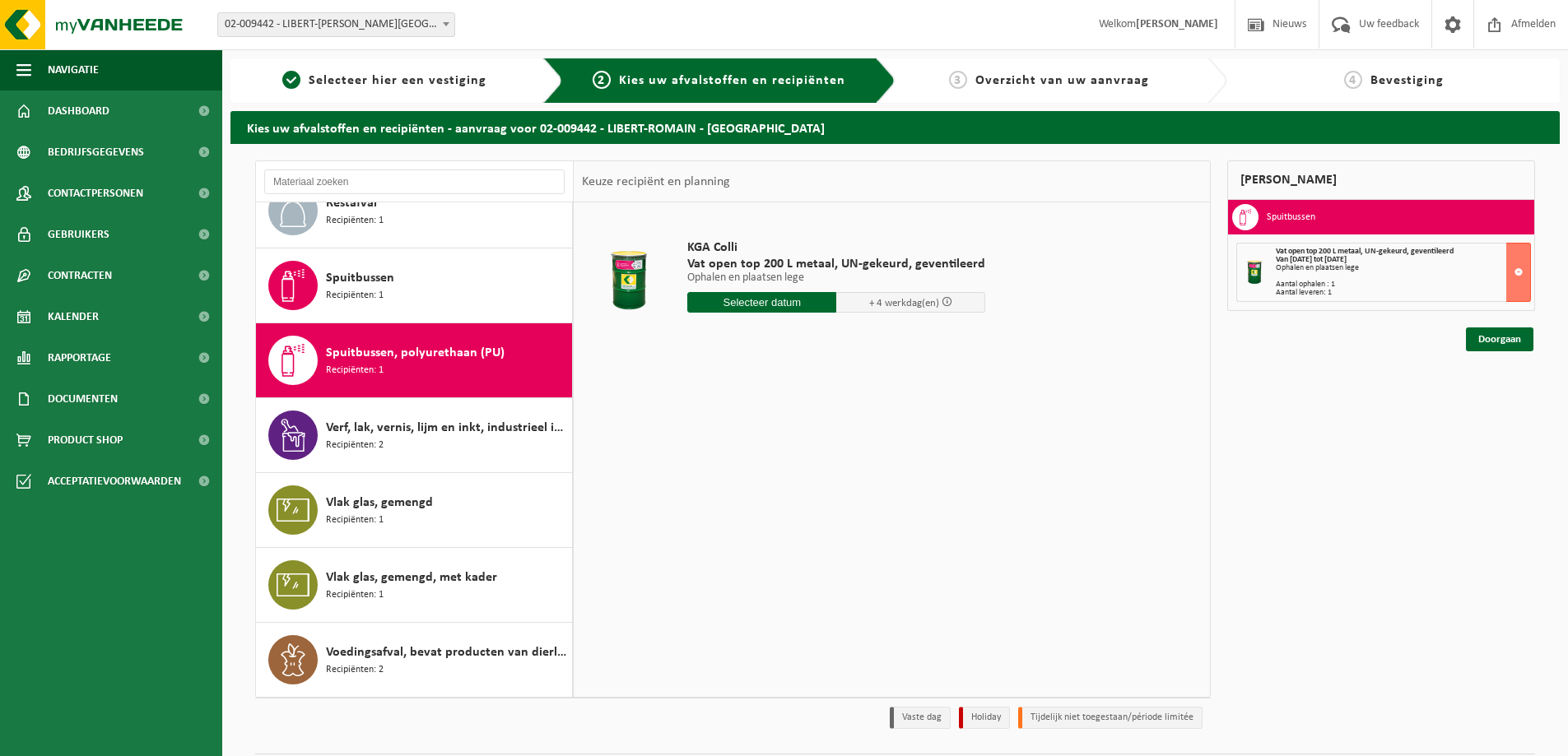
click at [752, 304] on input "text" at bounding box center [762, 302] width 149 height 21
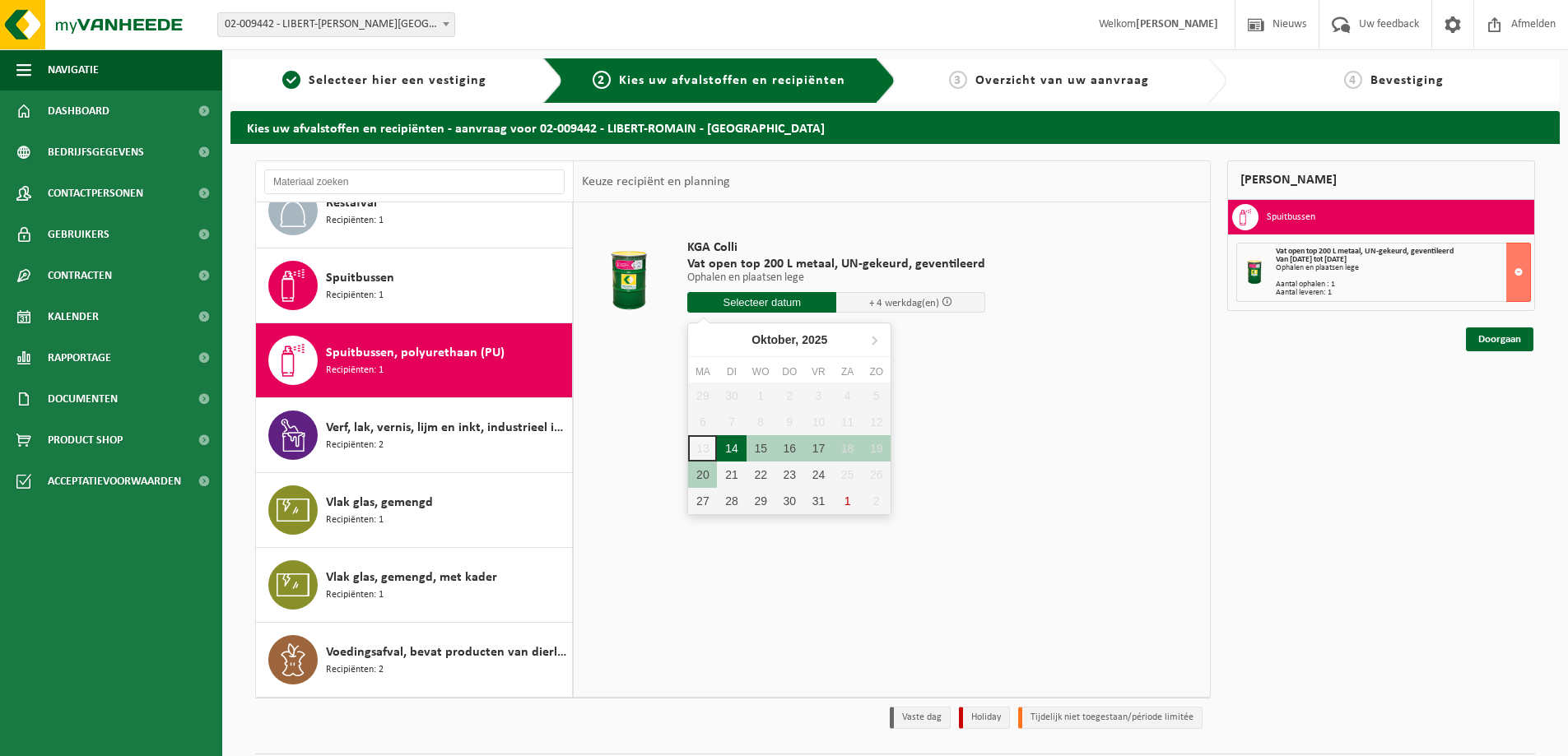
click at [731, 445] on div "14" at bounding box center [731, 448] width 29 height 27
type input "Van 2025-10-14"
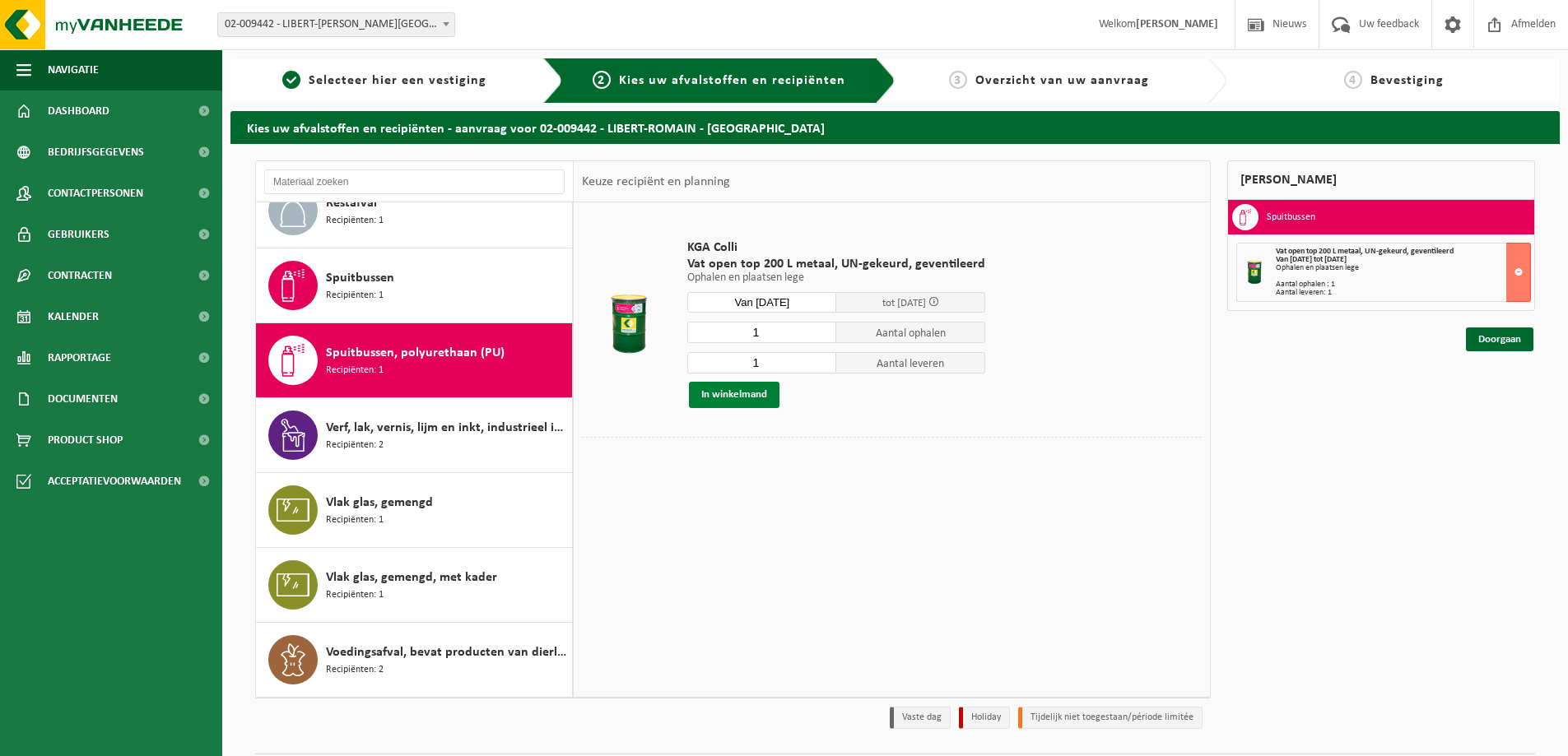
click at [749, 399] on button "In winkelmand" at bounding box center [734, 395] width 91 height 27
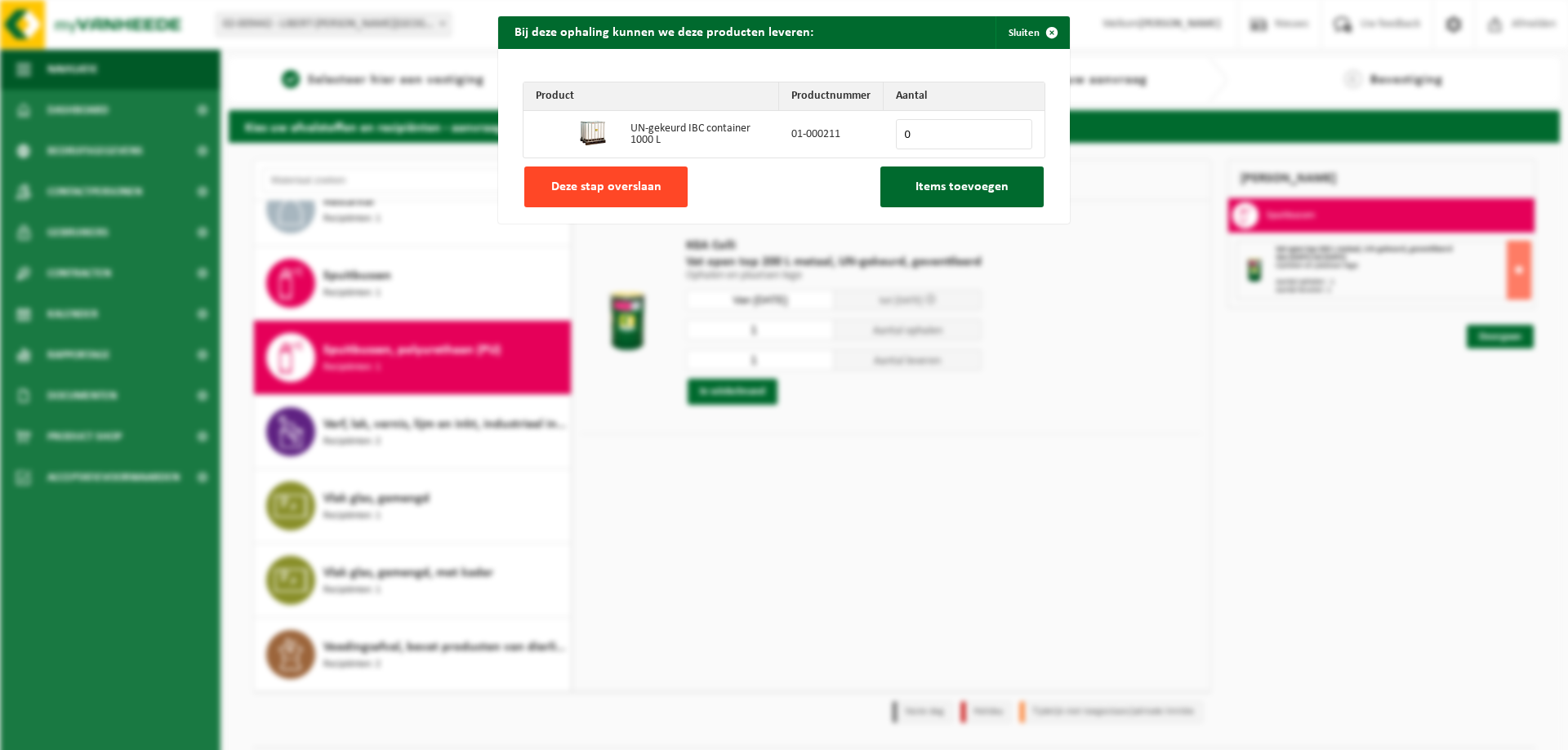
click at [620, 186] on span "Deze stap overslaan" at bounding box center [606, 187] width 110 height 13
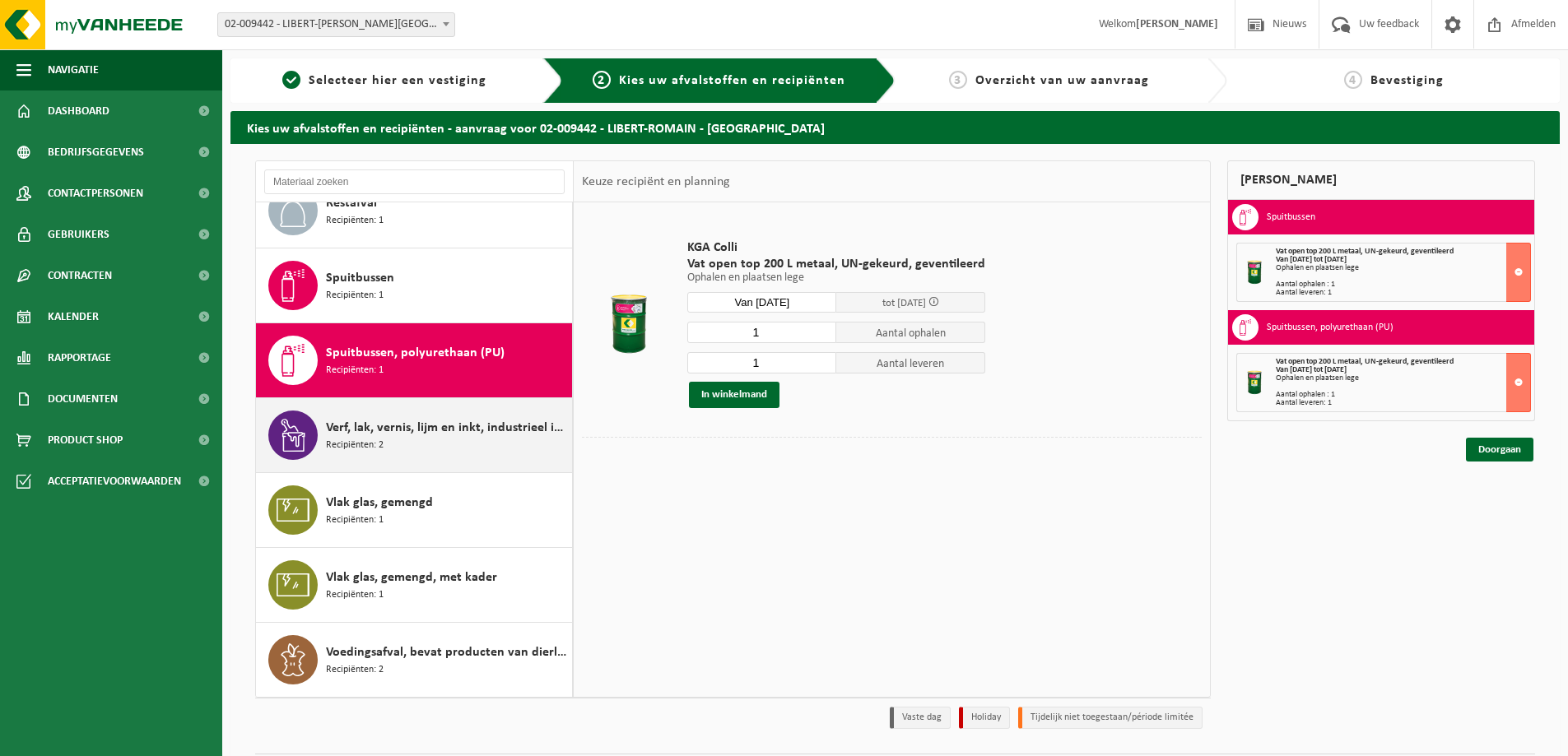
click at [441, 443] on div "Verf, lak, vernis, lijm en inkt, industrieel in kleinverpakking Recipiënten: 2" at bounding box center [446, 435] width 242 height 49
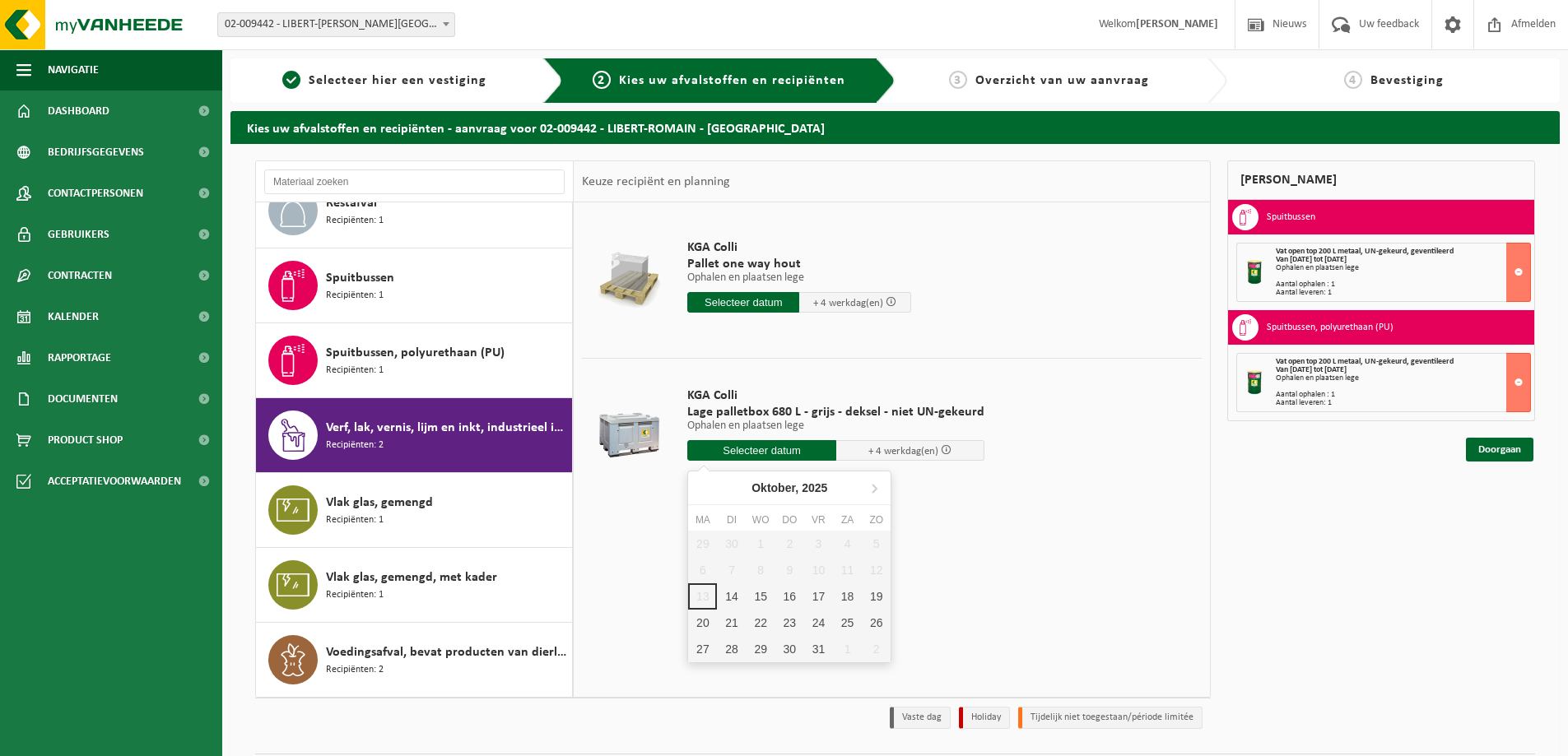
click at [741, 448] on input "text" at bounding box center [762, 450] width 149 height 21
click at [727, 596] on div "14" at bounding box center [731, 597] width 29 height 27
type input "Van 2025-10-14"
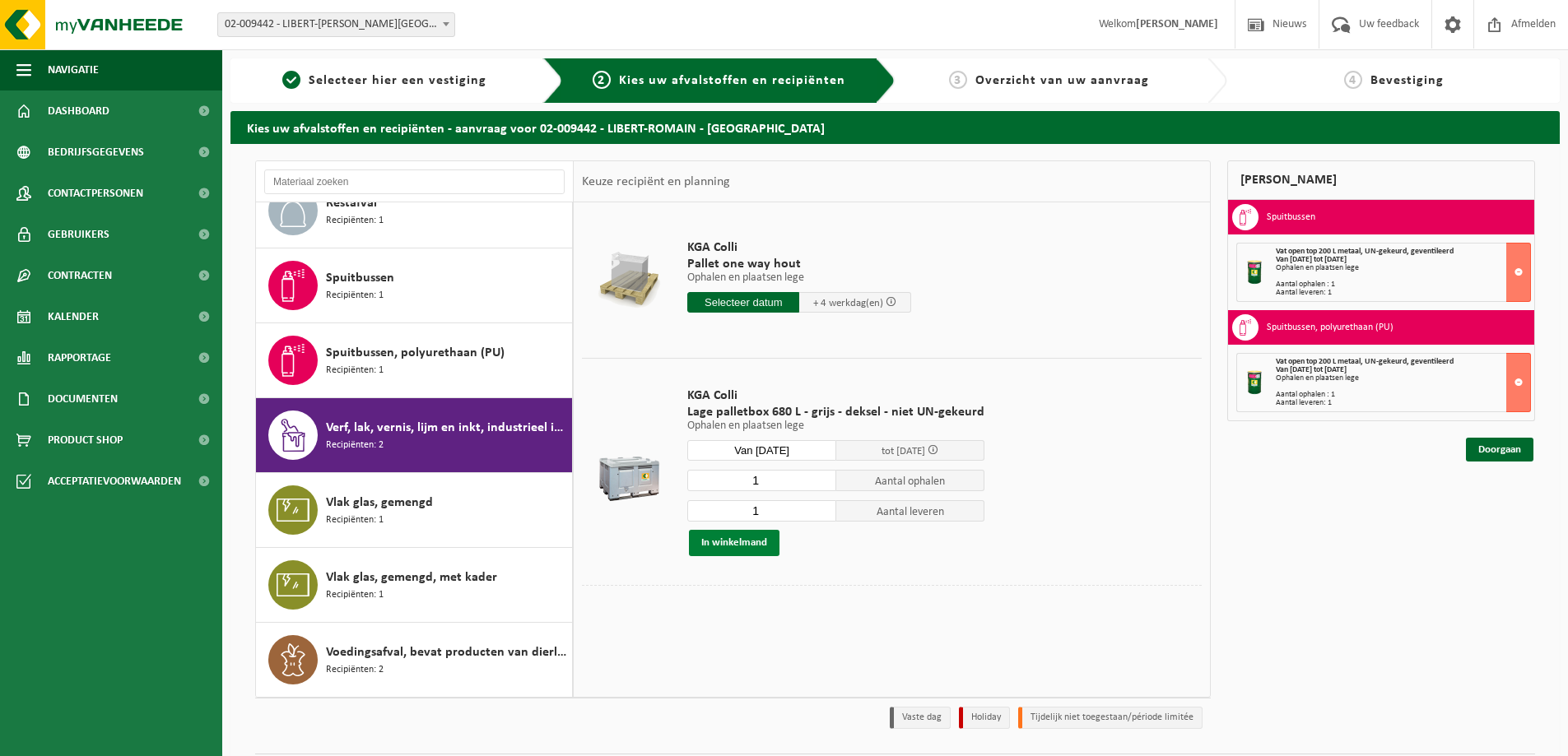
click at [730, 546] on button "In winkelmand" at bounding box center [734, 543] width 91 height 27
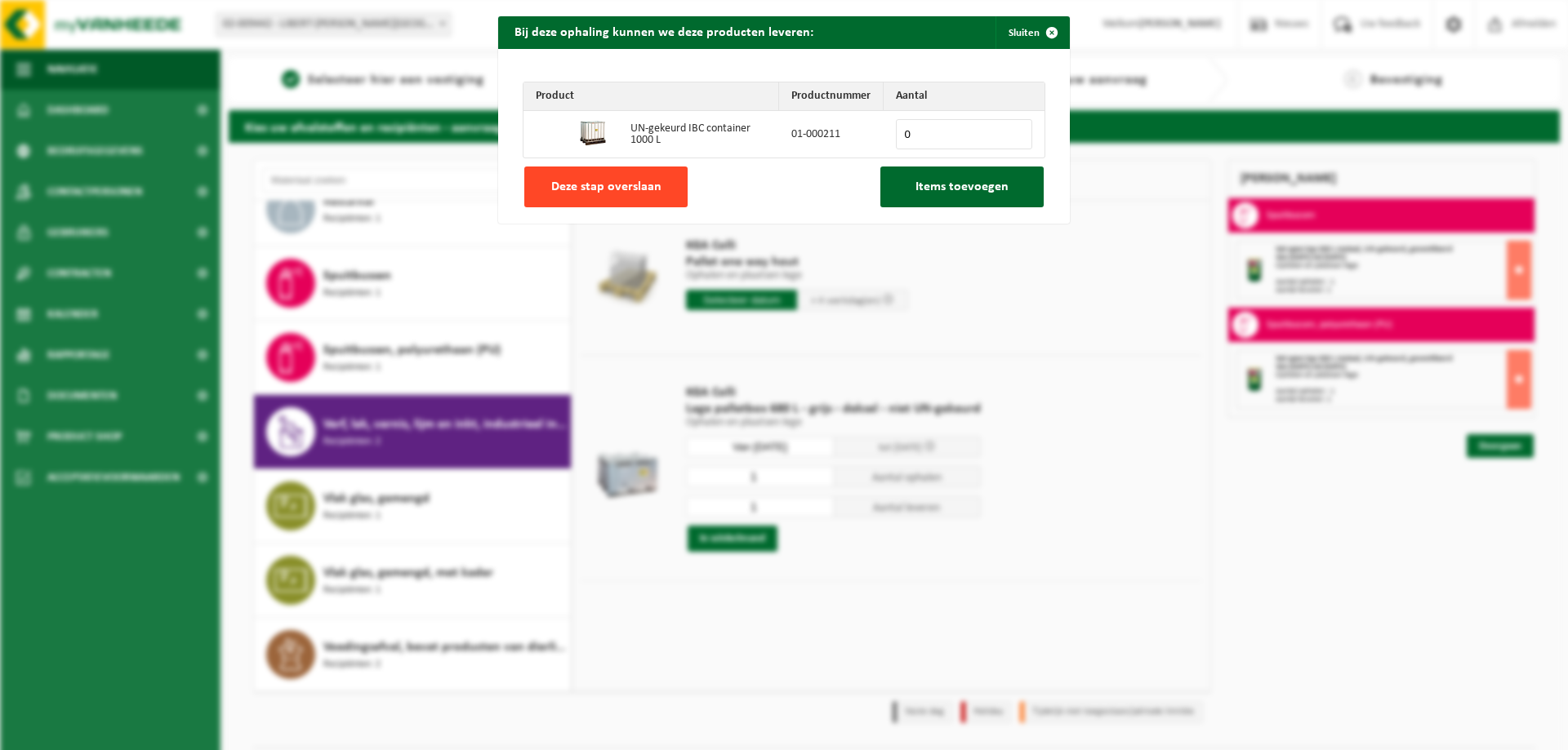
click at [639, 183] on span "Deze stap overslaan" at bounding box center [606, 187] width 110 height 13
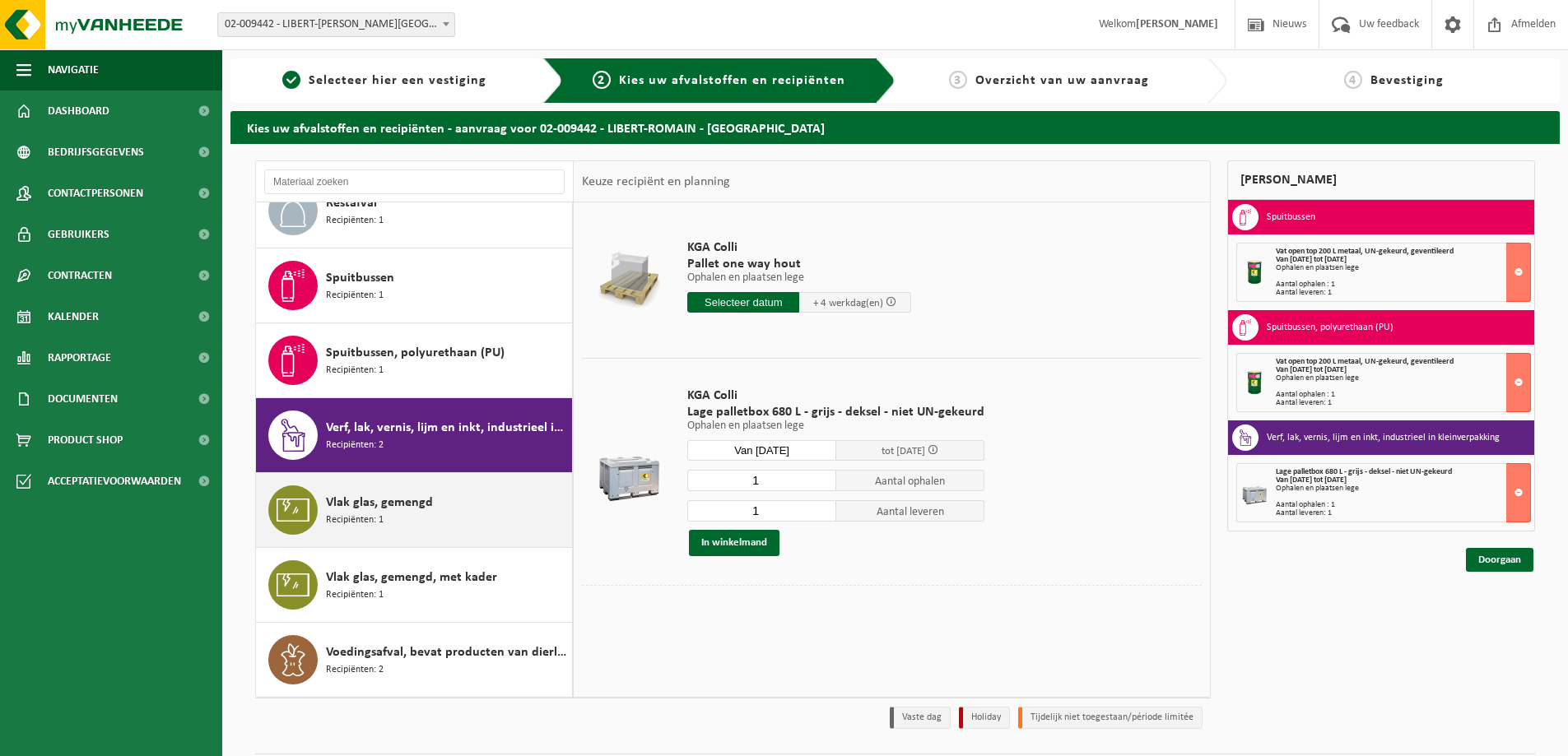
scroll to position [0, 0]
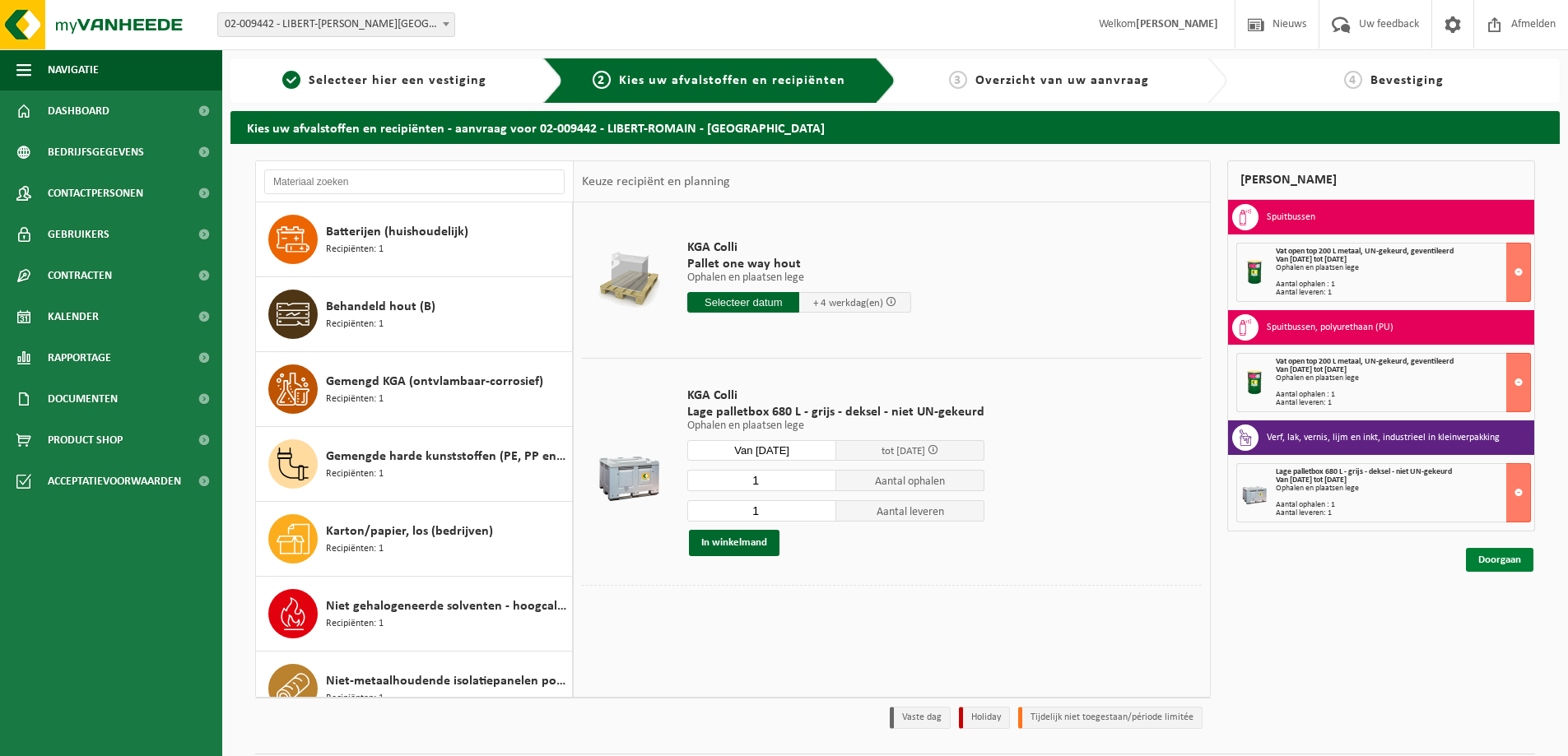
click at [1491, 557] on link "Doorgaan" at bounding box center [1500, 560] width 67 height 24
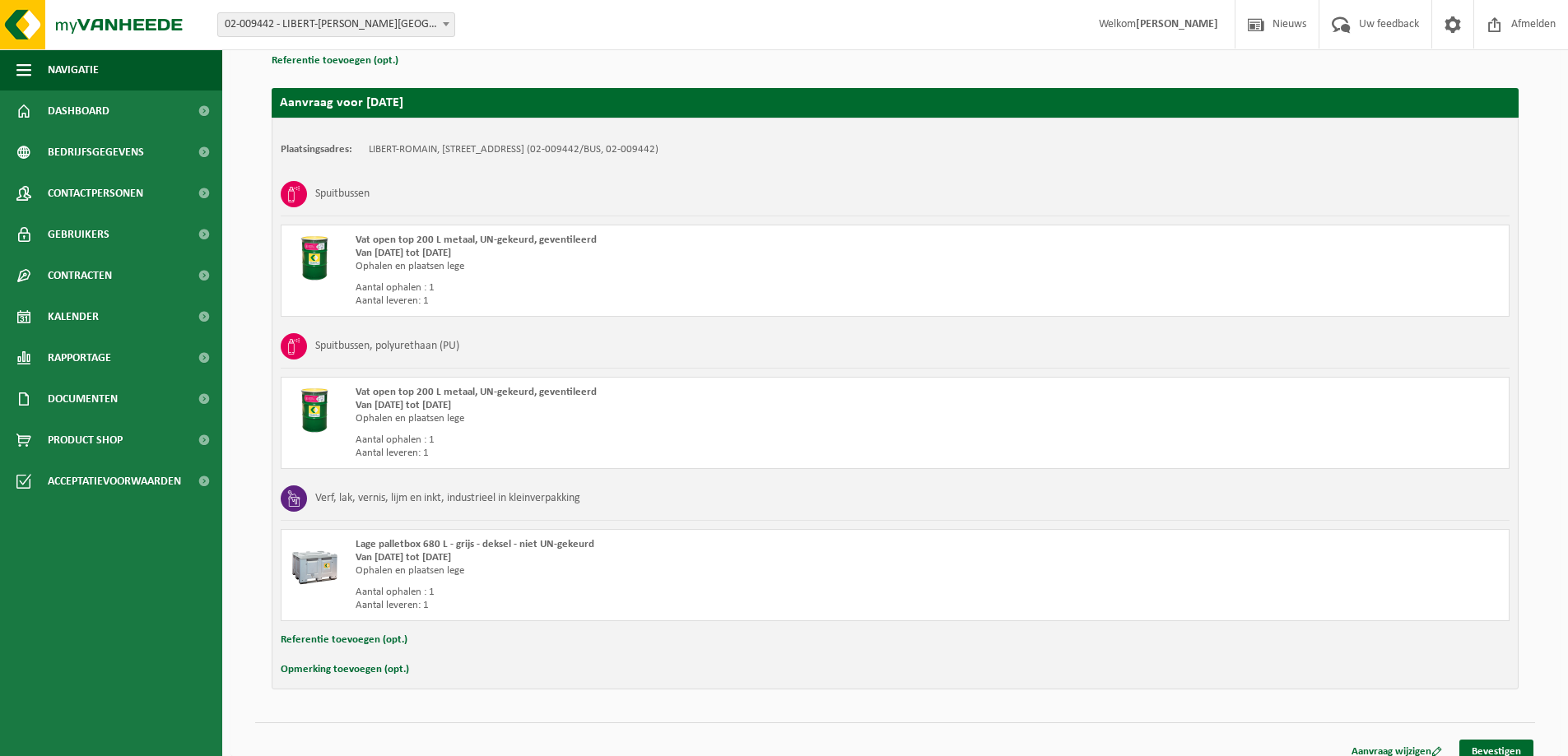
scroll to position [267, 0]
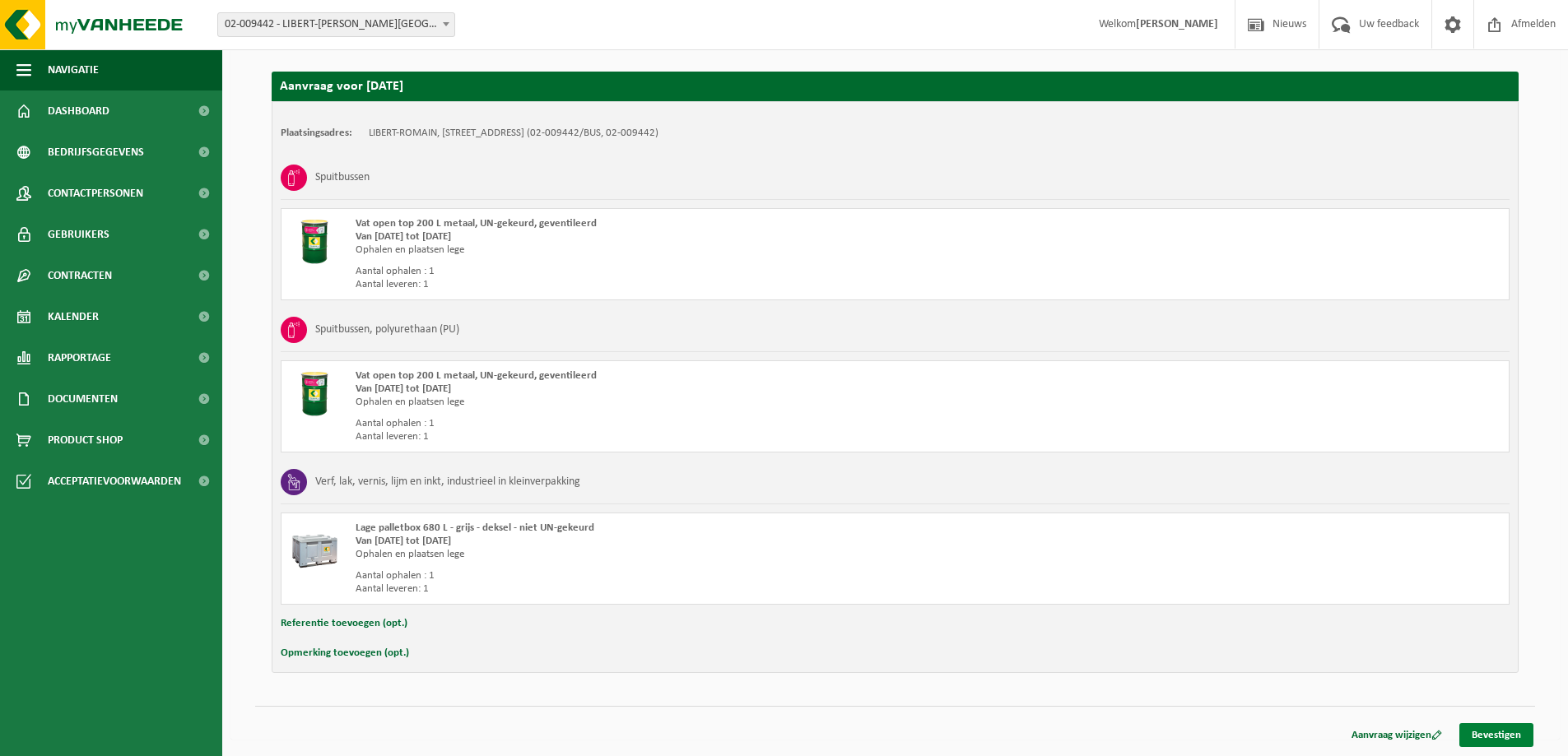
click at [1522, 732] on link "Bevestigen" at bounding box center [1496, 735] width 74 height 24
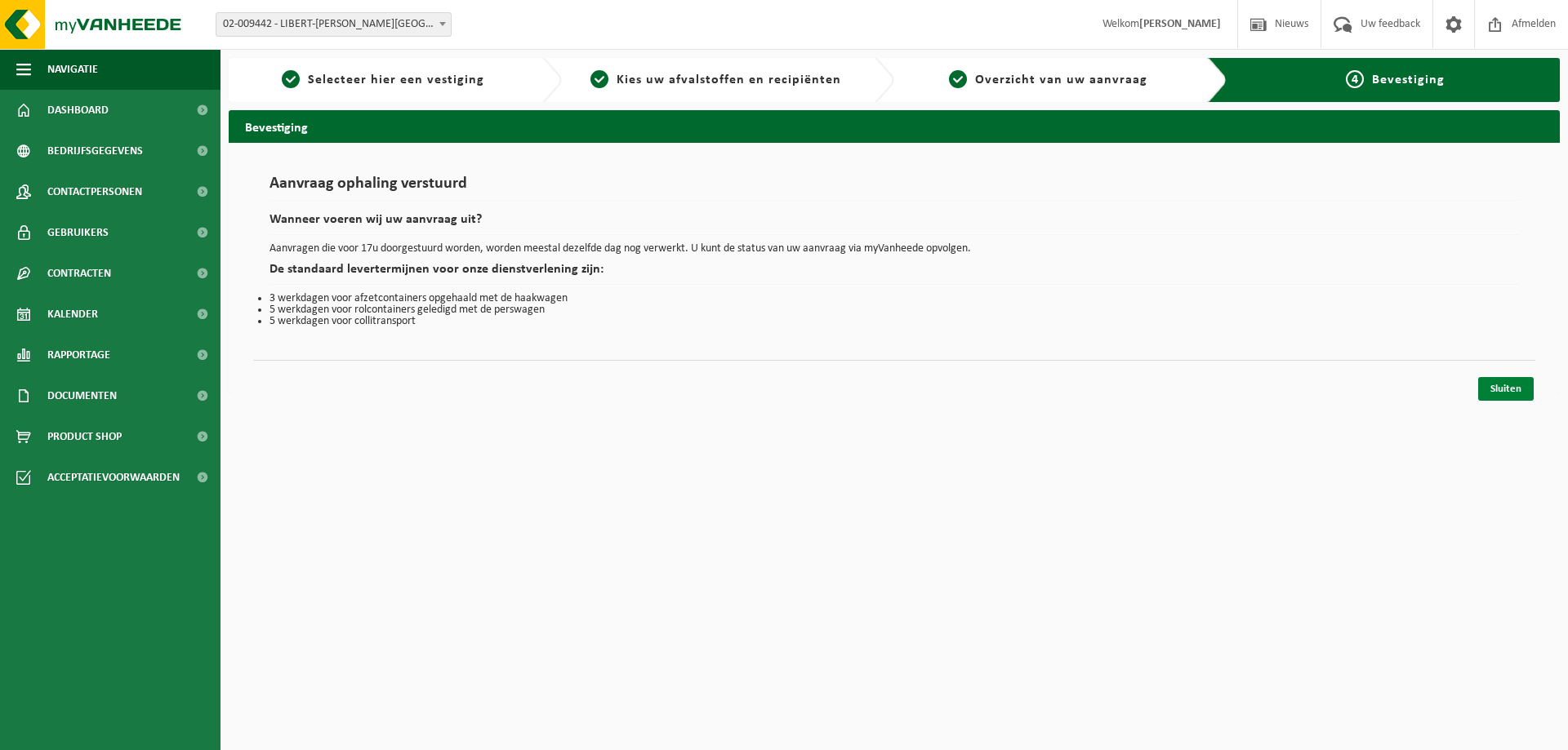
click at [1504, 381] on link "Sluiten" at bounding box center [1506, 389] width 56 height 24
